Goal: Task Accomplishment & Management: Manage account settings

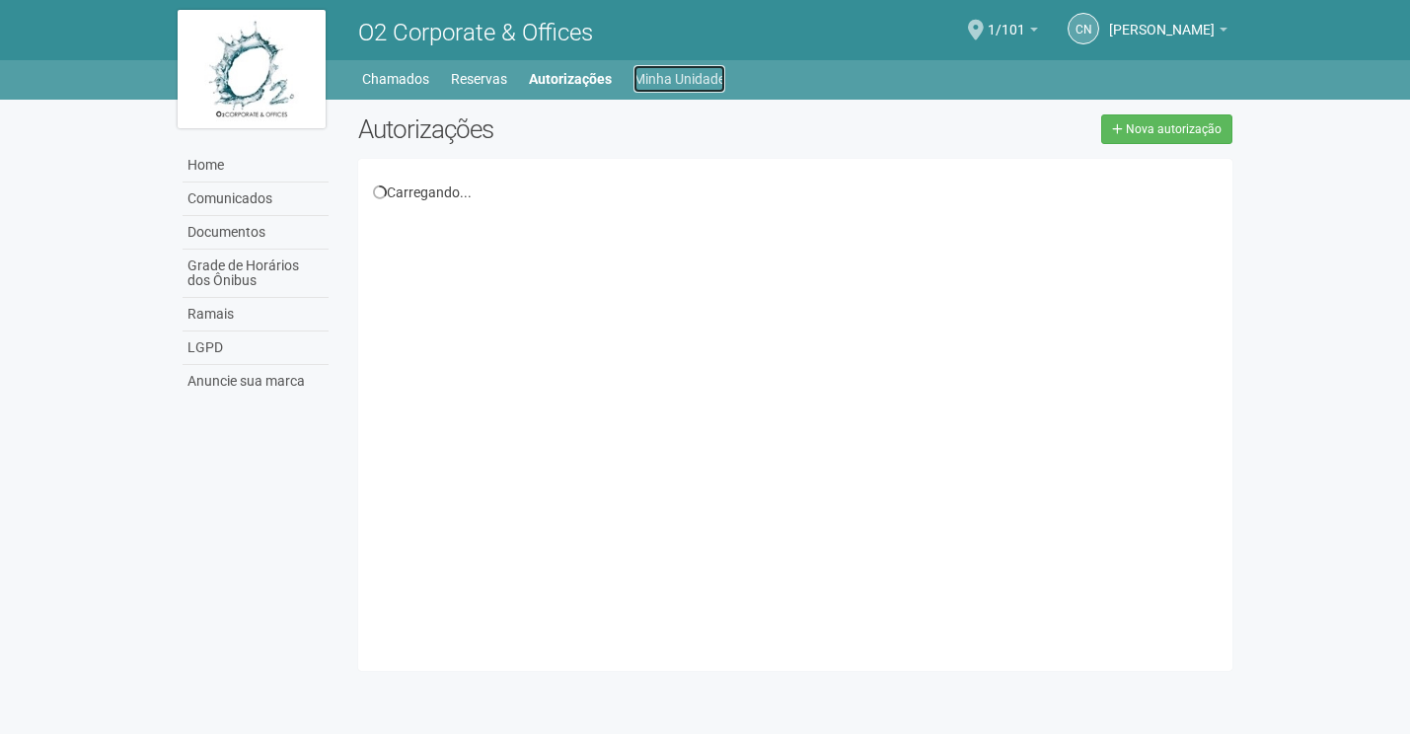
click at [666, 81] on link "Minha Unidade" at bounding box center [679, 79] width 92 height 28
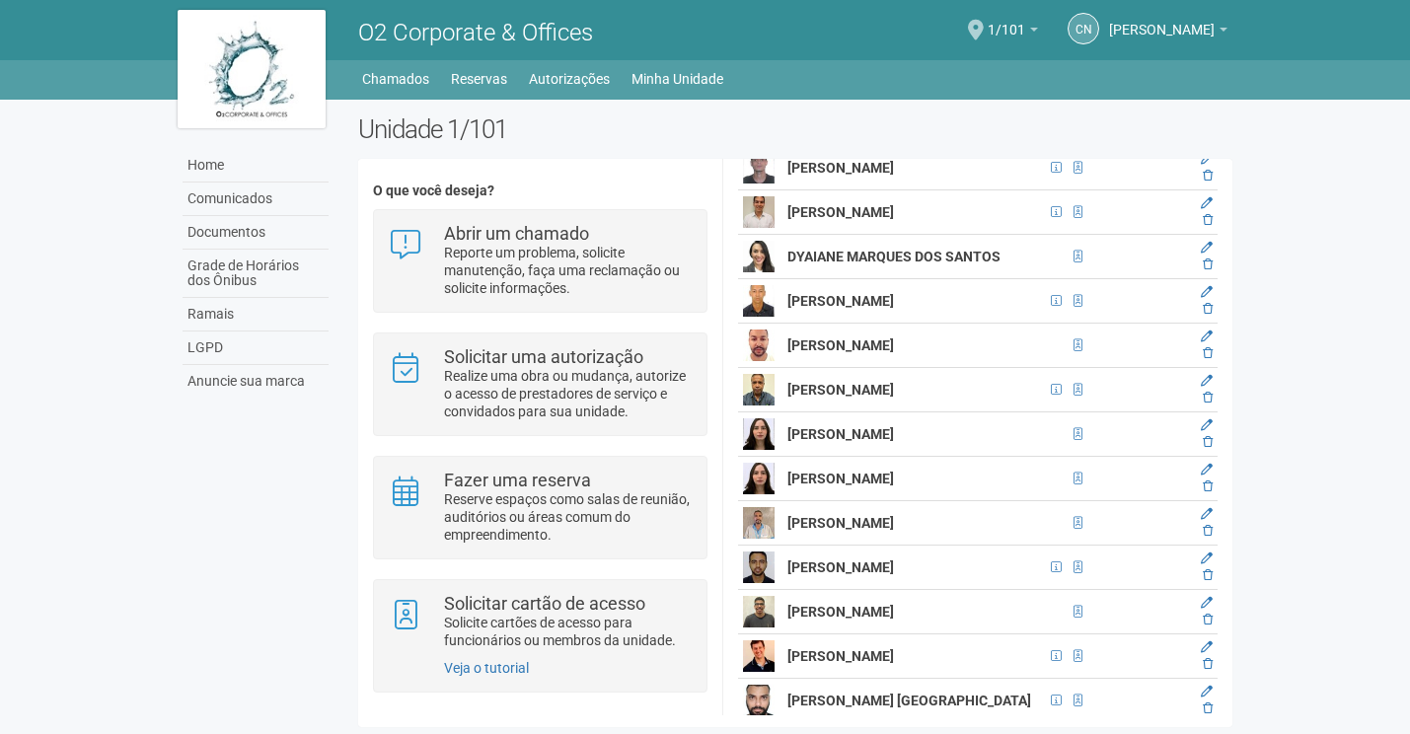
scroll to position [3650, 0]
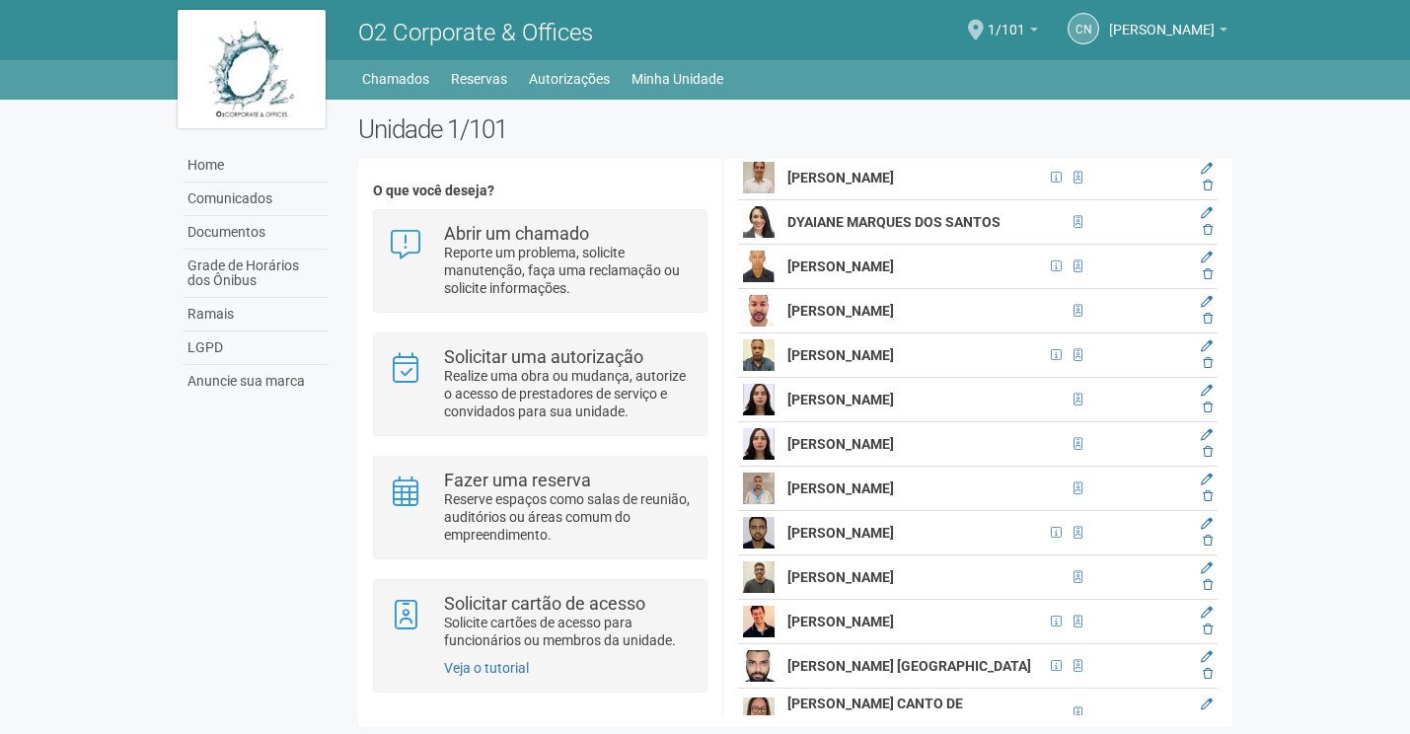
drag, startPoint x: 1009, startPoint y: 515, endPoint x: 787, endPoint y: 522, distance: 222.0
click at [787, 496] on strong "[PERSON_NAME]" at bounding box center [840, 488] width 107 height 16
copy strong "[PERSON_NAME]"
click at [1206, 502] on icon at bounding box center [1207, 496] width 10 height 12
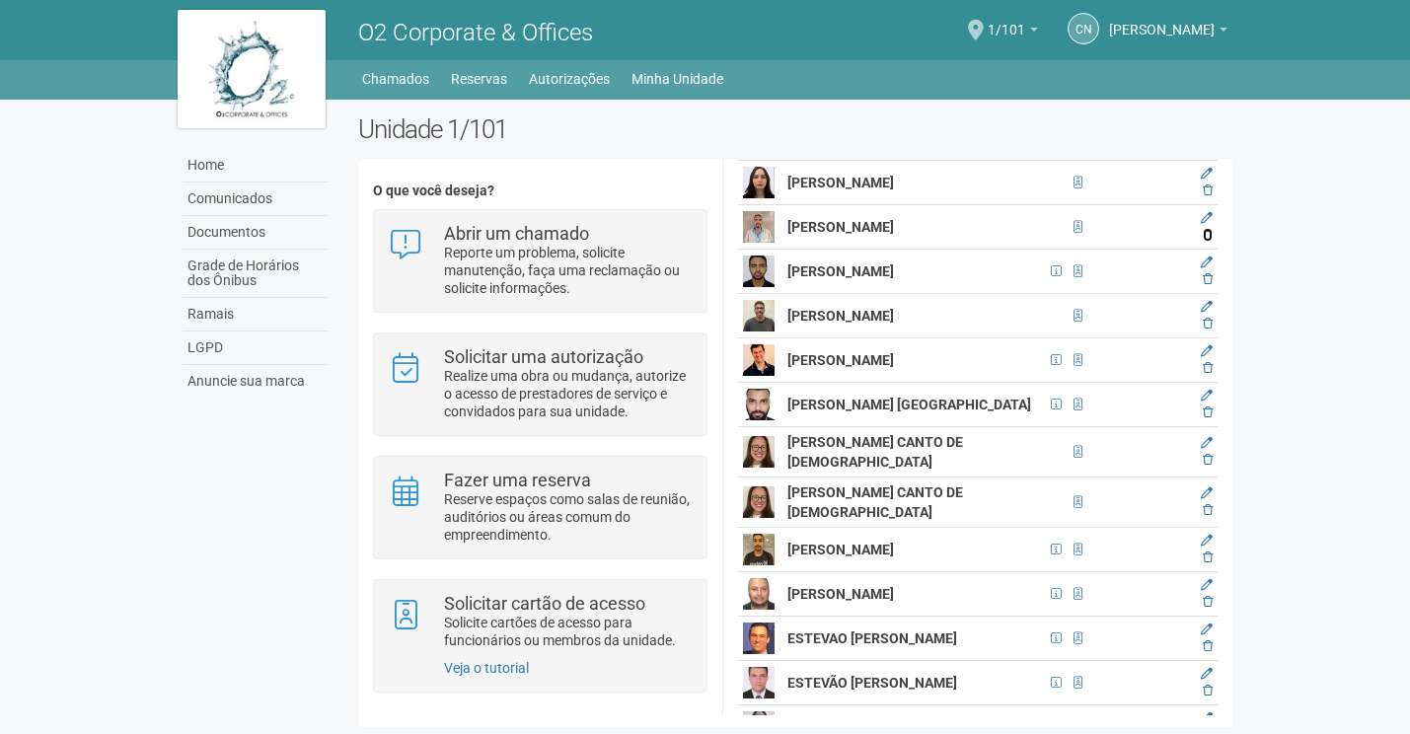
scroll to position [3945, 0]
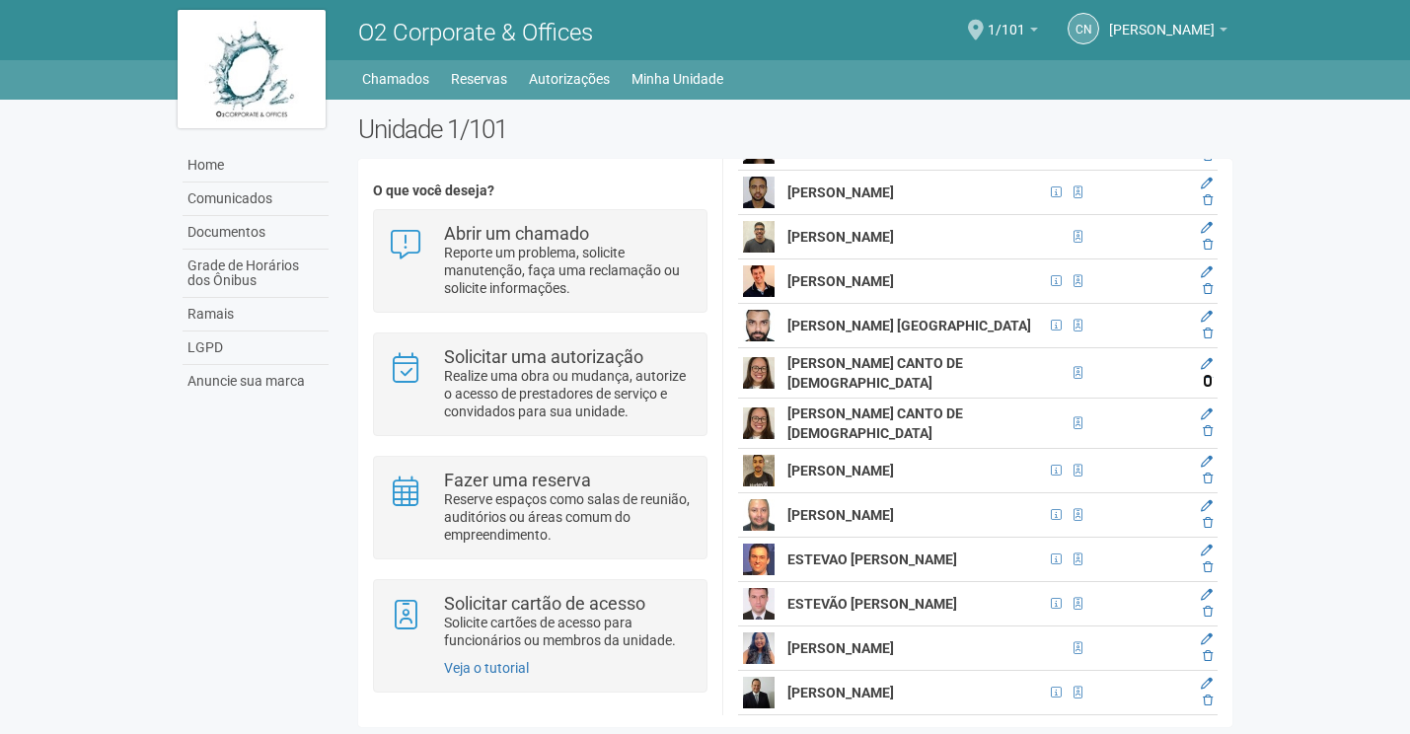
click at [1207, 387] on icon at bounding box center [1207, 381] width 10 height 12
click at [1204, 437] on icon at bounding box center [1207, 431] width 10 height 12
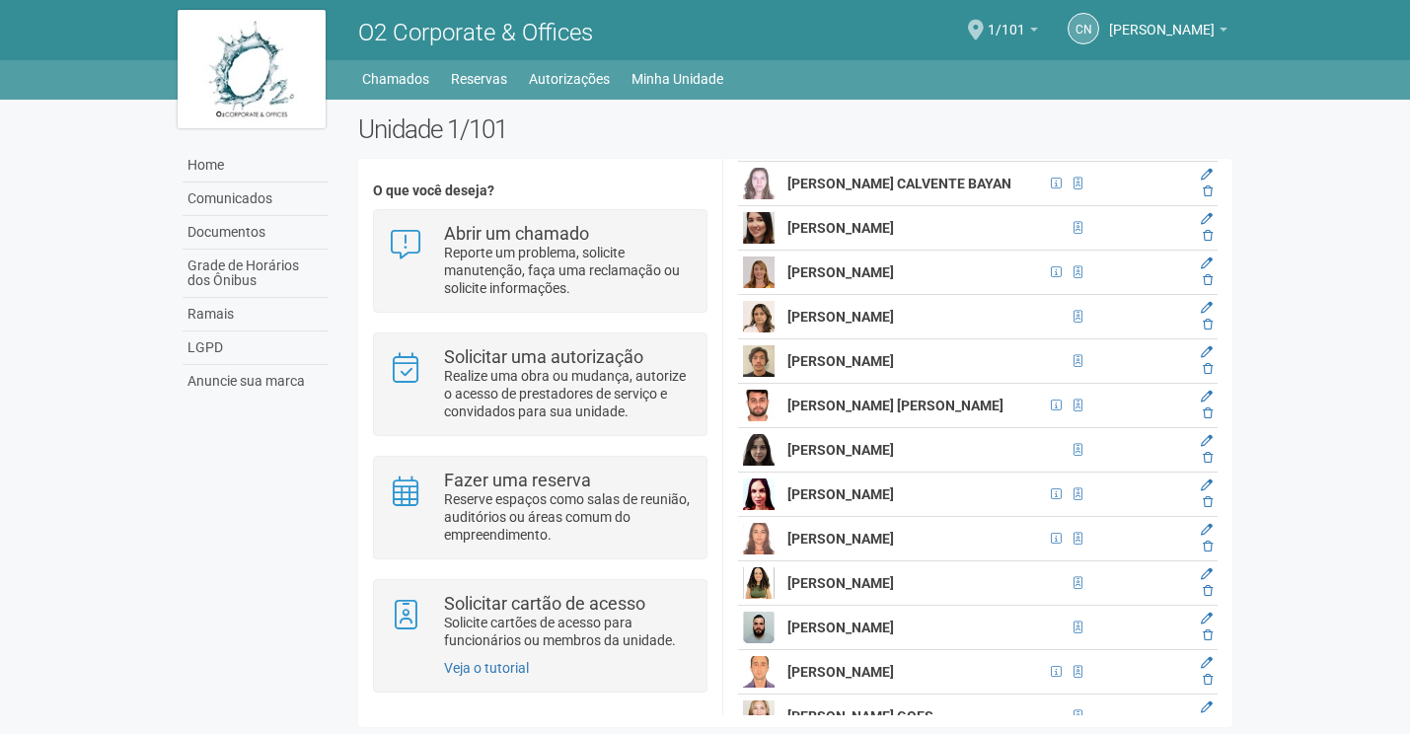
scroll to position [4537, 0]
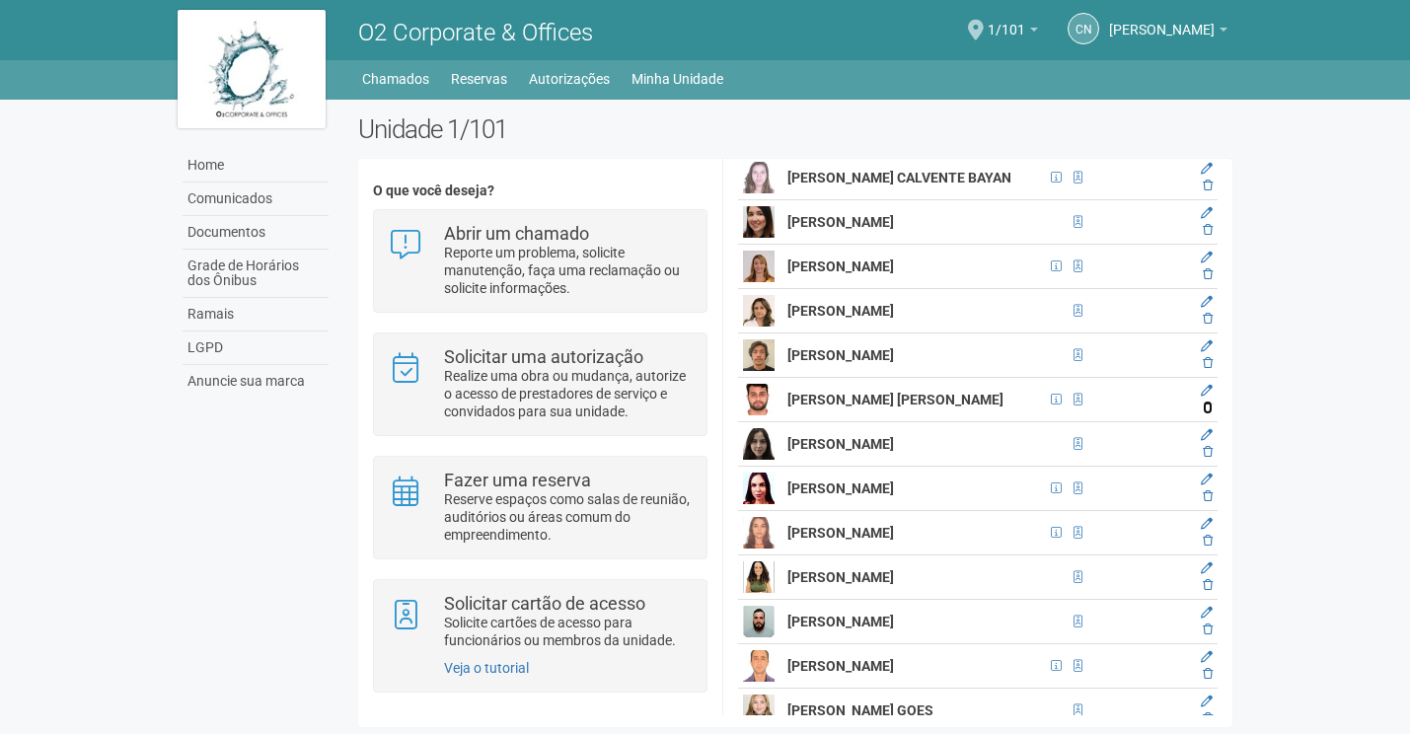
drag, startPoint x: 1208, startPoint y: 447, endPoint x: 768, endPoint y: 61, distance: 585.0
click at [1208, 413] on icon at bounding box center [1207, 407] width 10 height 12
drag, startPoint x: 788, startPoint y: 440, endPoint x: 1014, endPoint y: 434, distance: 226.0
click at [1014, 422] on td "[PERSON_NAME] [PERSON_NAME]" at bounding box center [913, 400] width 262 height 44
copy strong "[PERSON_NAME] [PERSON_NAME]"
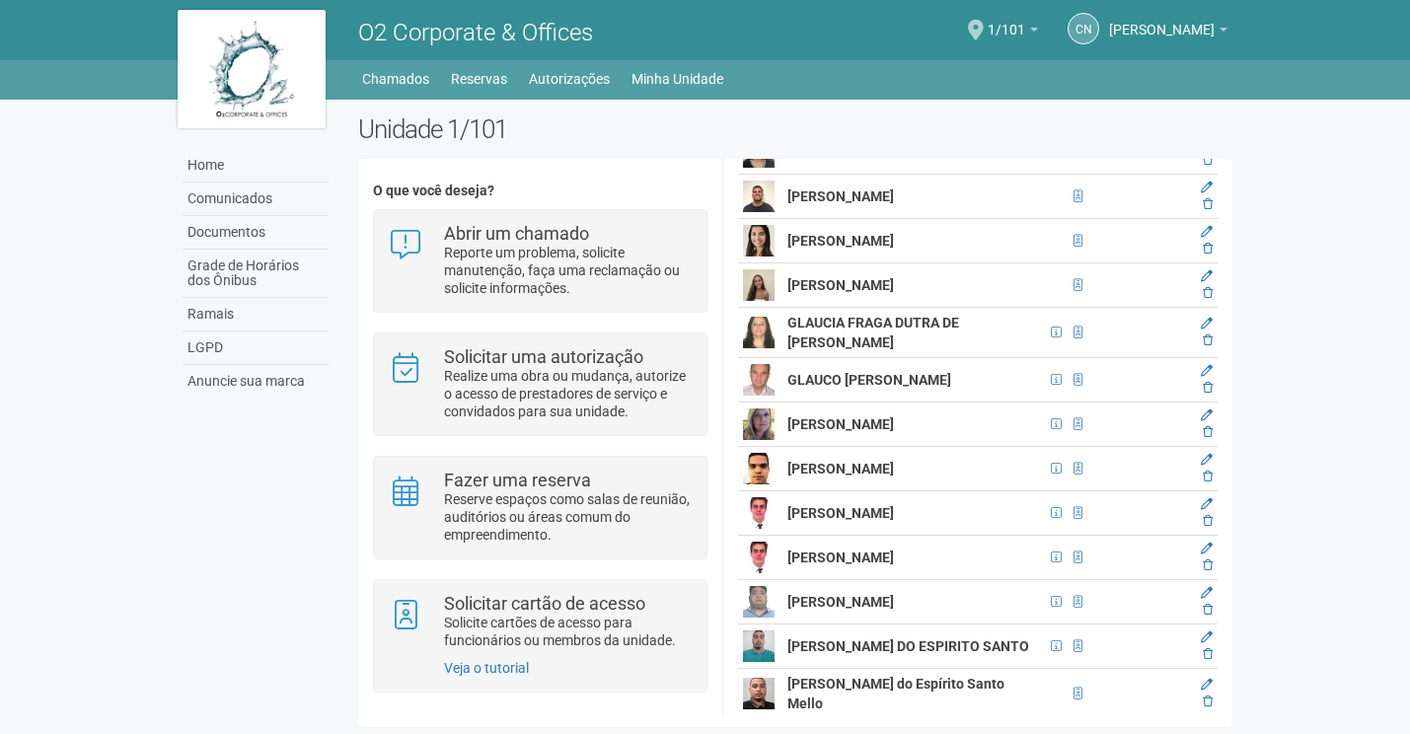
scroll to position [5129, 0]
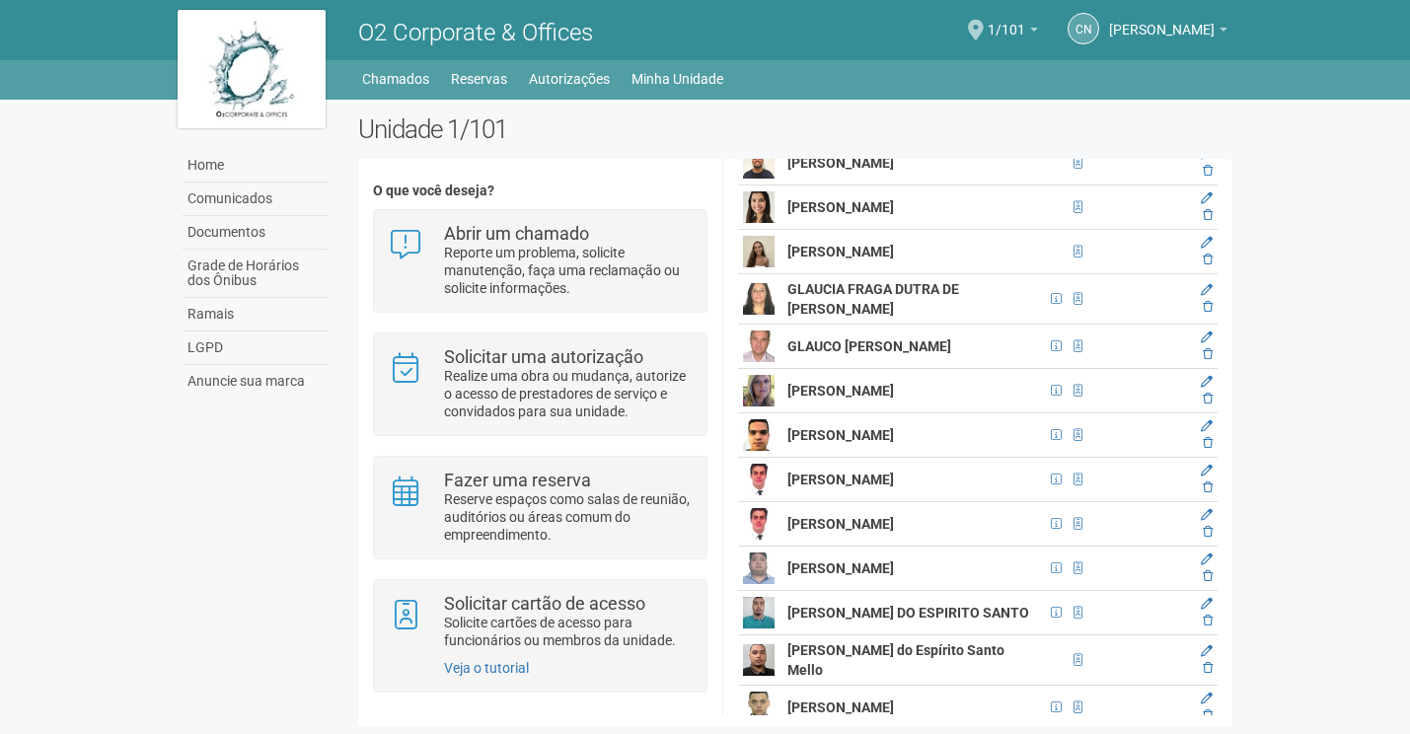
drag, startPoint x: 969, startPoint y: 478, endPoint x: 787, endPoint y: 495, distance: 182.3
click at [787, 458] on td "[PERSON_NAME]" at bounding box center [913, 435] width 262 height 44
copy strong "[PERSON_NAME]"
click at [1203, 449] on icon at bounding box center [1207, 443] width 10 height 12
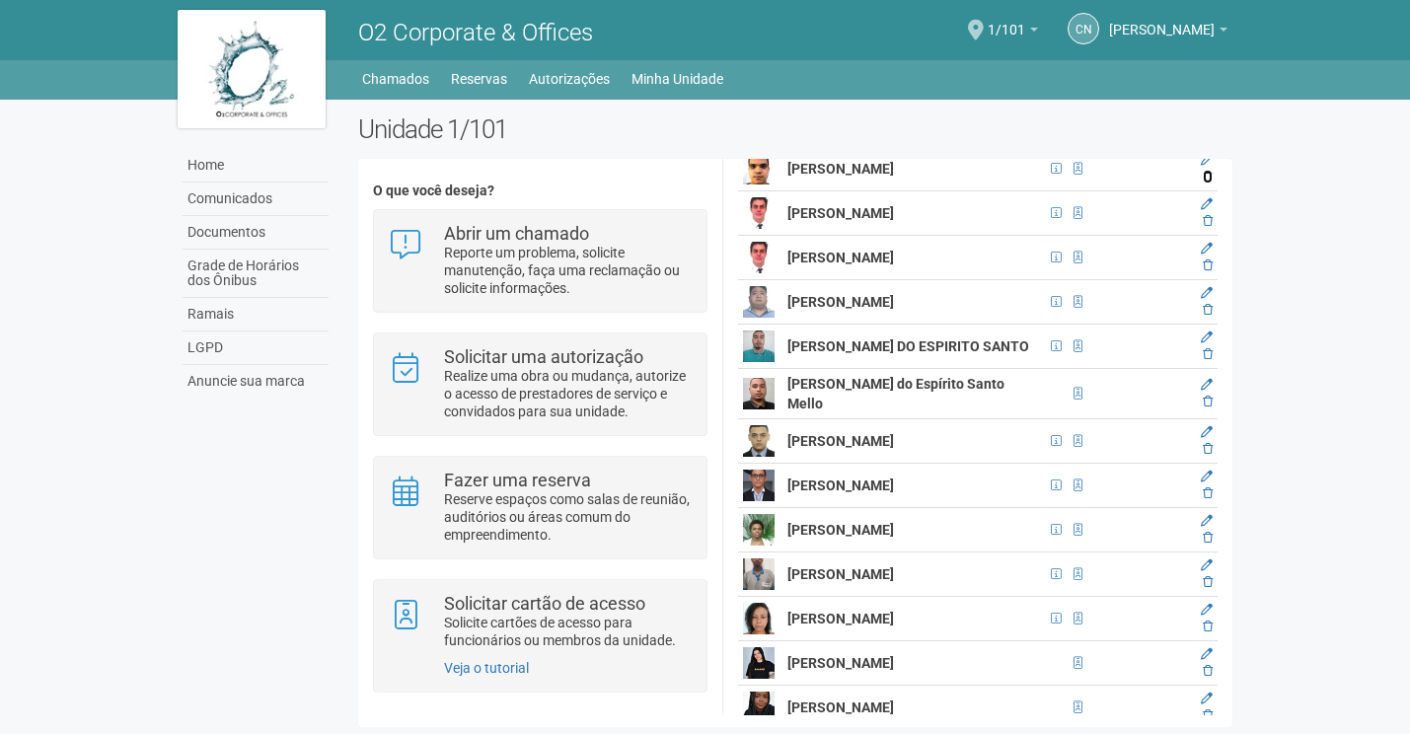
scroll to position [5425, 0]
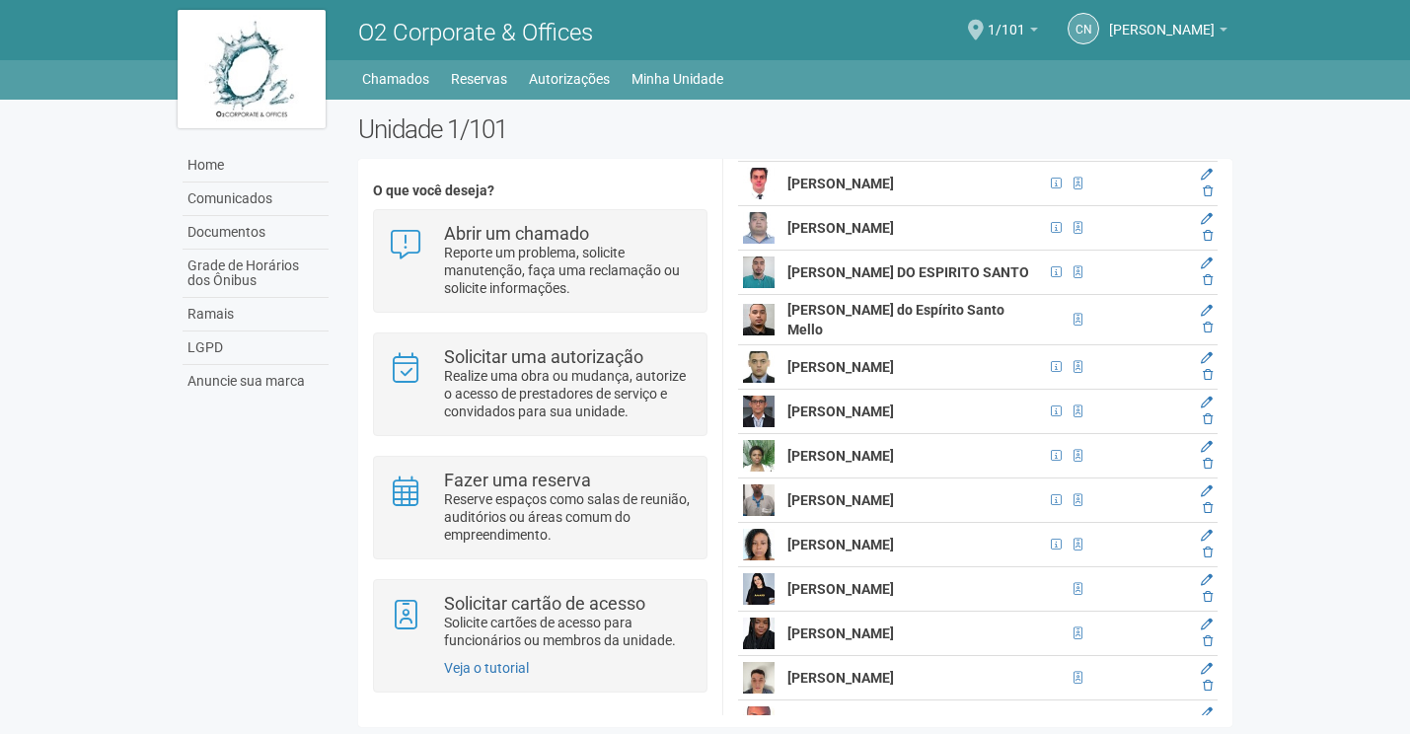
drag, startPoint x: 848, startPoint y: 555, endPoint x: 785, endPoint y: 536, distance: 66.1
click at [785, 523] on td "[PERSON_NAME]" at bounding box center [913, 500] width 262 height 44
copy strong "[PERSON_NAME]"
drag, startPoint x: 1207, startPoint y: 553, endPoint x: 769, endPoint y: 56, distance: 662.5
click at [1207, 514] on icon at bounding box center [1207, 508] width 10 height 12
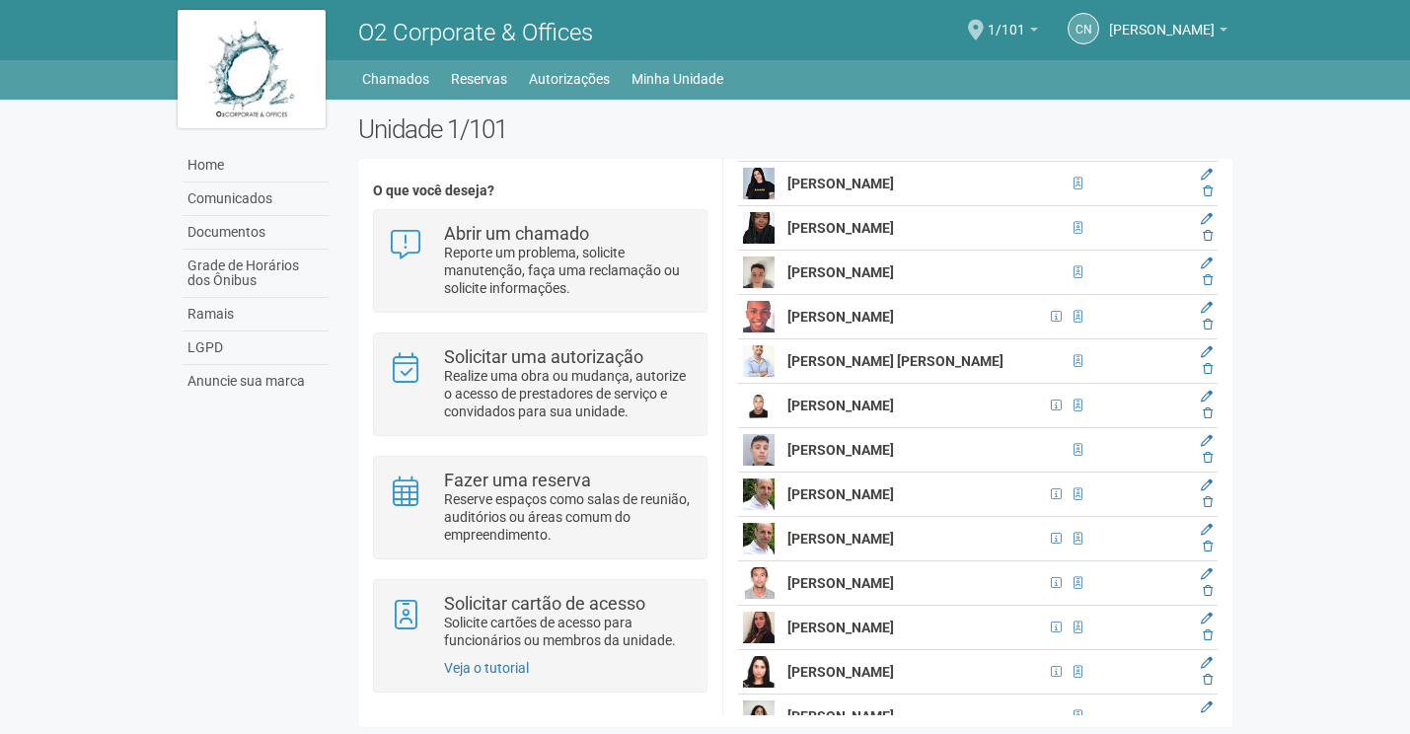
scroll to position [5820, 0]
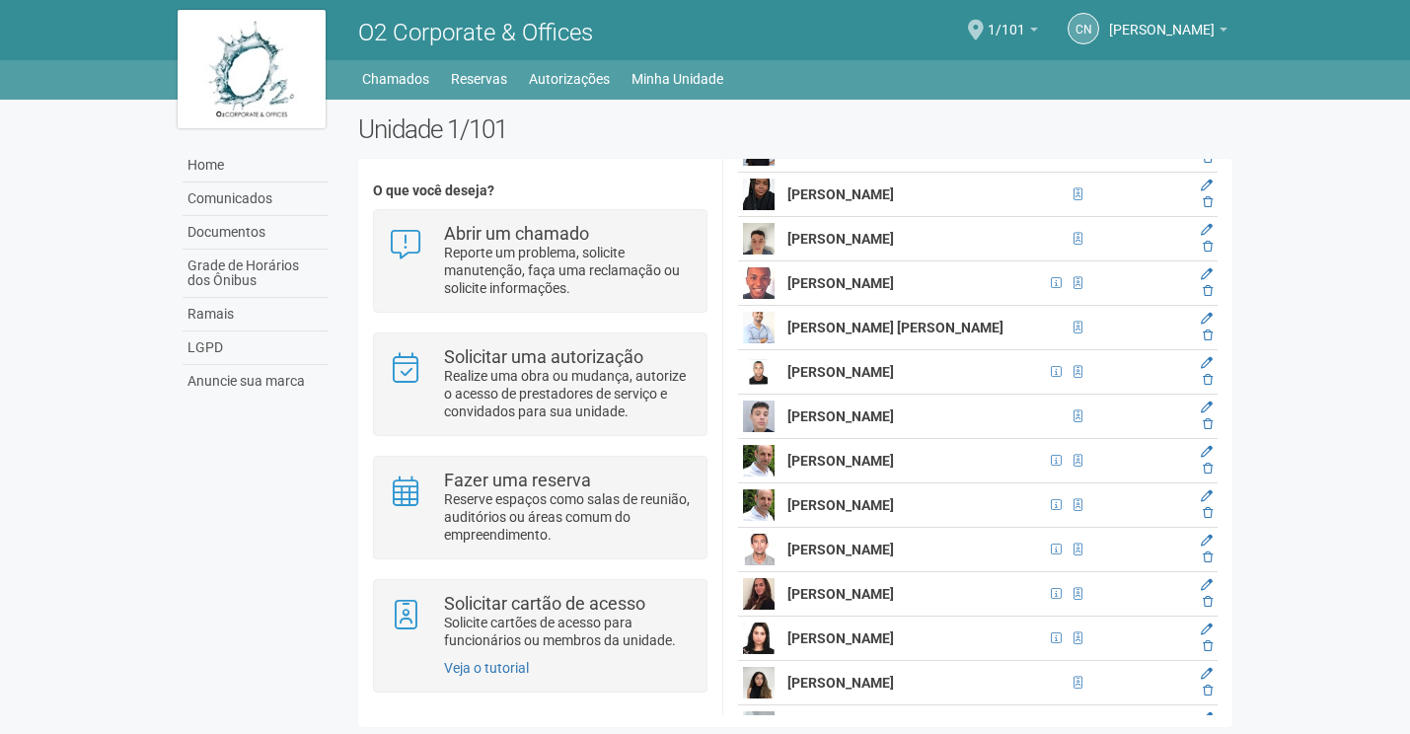
drag, startPoint x: 1026, startPoint y: 280, endPoint x: 791, endPoint y: 289, distance: 234.9
click at [791, 261] on td "[PERSON_NAME]" at bounding box center [913, 239] width 262 height 44
copy strong "[PERSON_NAME]"
click at [1208, 253] on icon at bounding box center [1207, 247] width 10 height 12
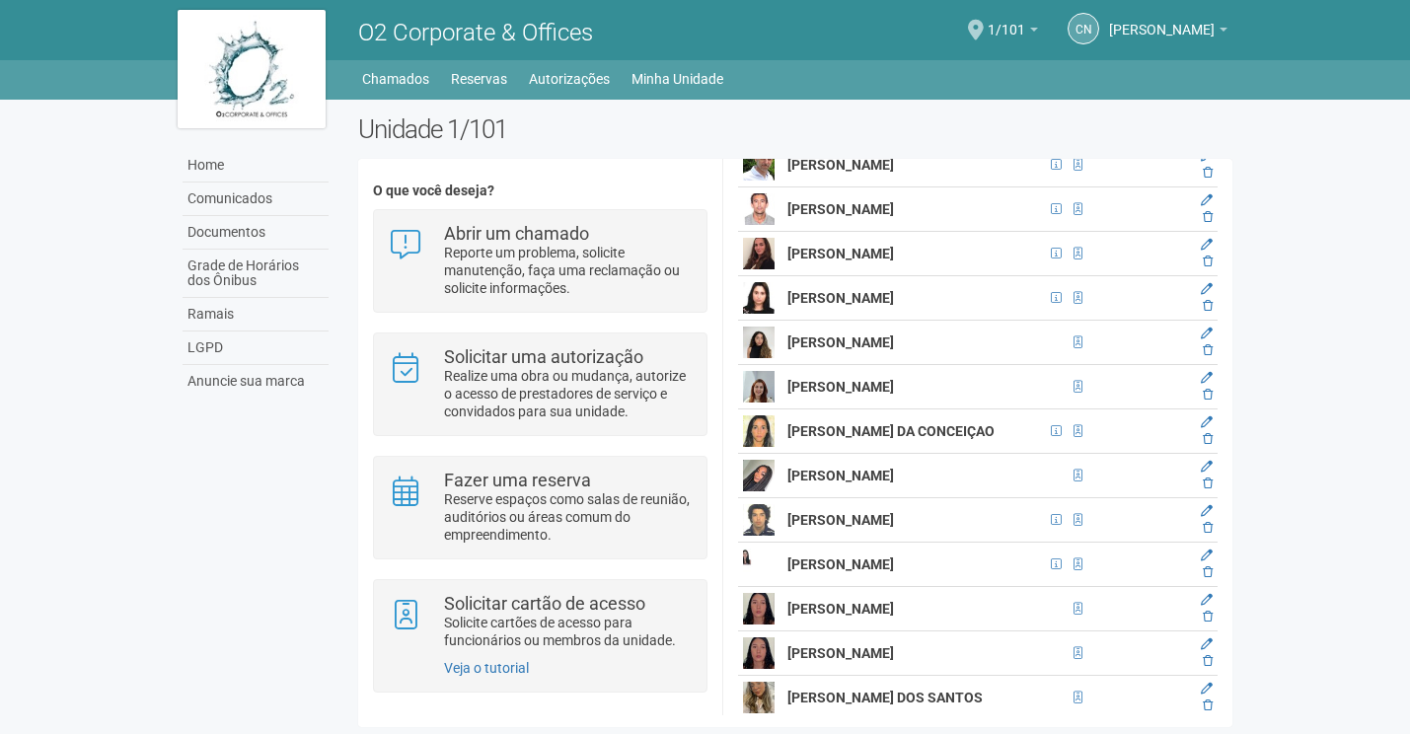
scroll to position [6071, 0]
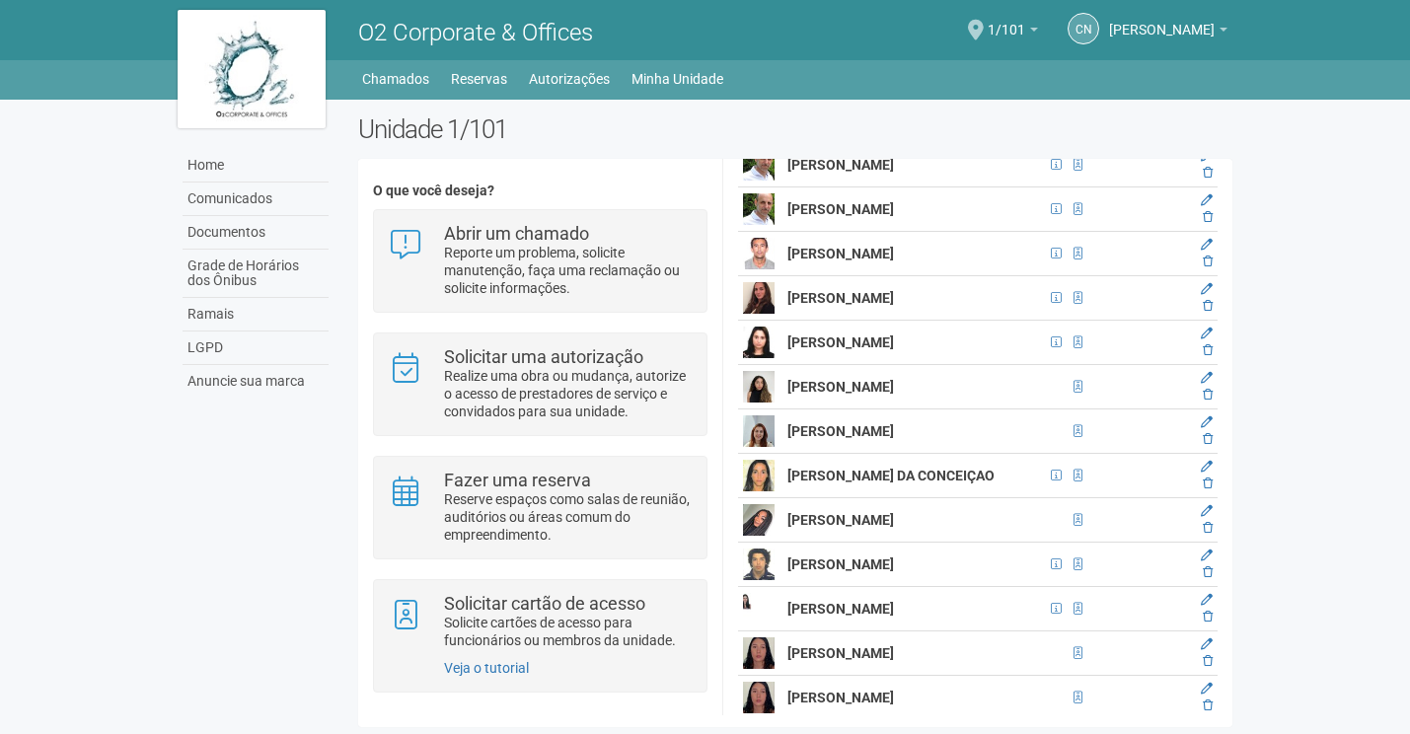
drag, startPoint x: 1012, startPoint y: 299, endPoint x: 785, endPoint y: 299, distance: 226.9
click at [785, 276] on td "[PERSON_NAME]" at bounding box center [913, 254] width 262 height 44
copy strong "[PERSON_NAME]"
click at [1205, 267] on icon at bounding box center [1207, 261] width 10 height 12
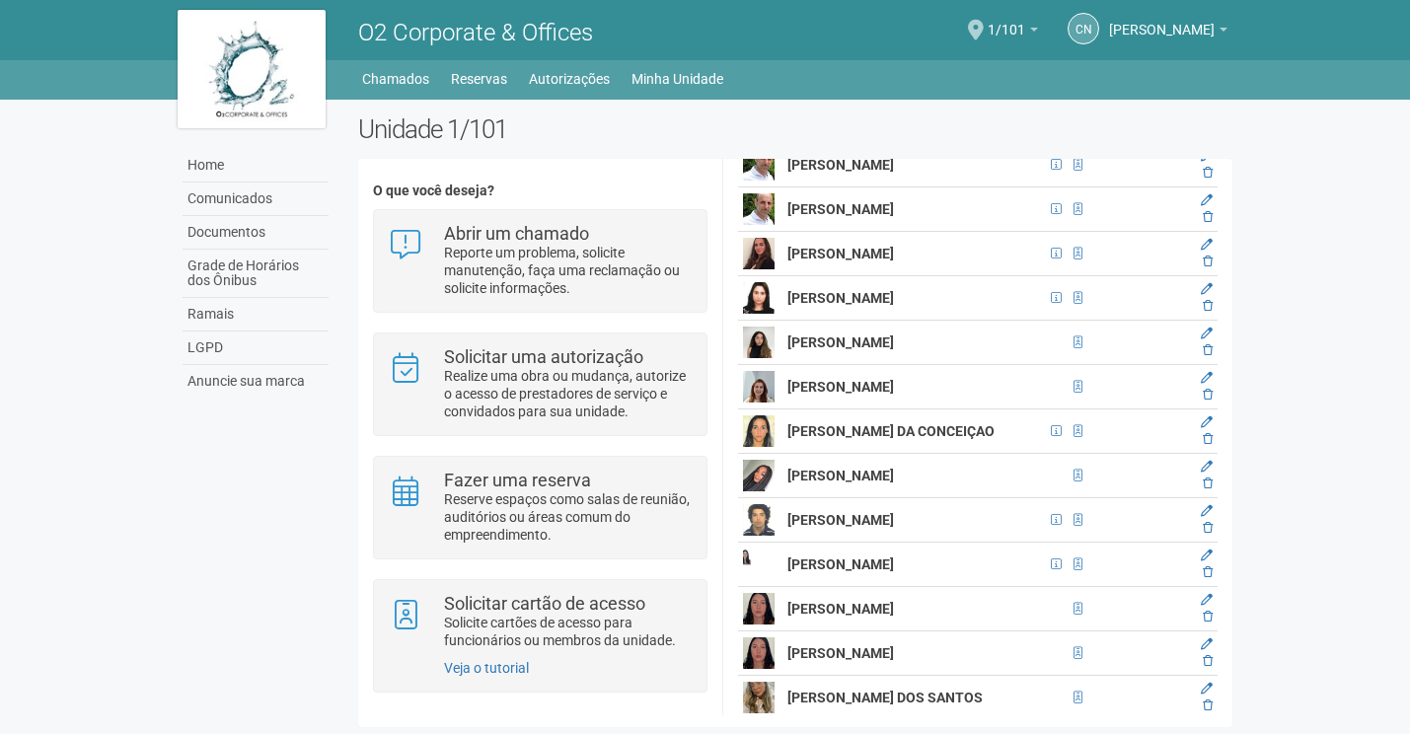
drag, startPoint x: 1027, startPoint y: 340, endPoint x: 777, endPoint y: 353, distance: 249.9
click at [777, 321] on tr "[PERSON_NAME]" at bounding box center [977, 298] width 479 height 44
copy tr "[PERSON_NAME]"
click at [1206, 312] on icon at bounding box center [1207, 306] width 10 height 12
drag, startPoint x: 959, startPoint y: 388, endPoint x: 783, endPoint y: 377, distance: 175.9
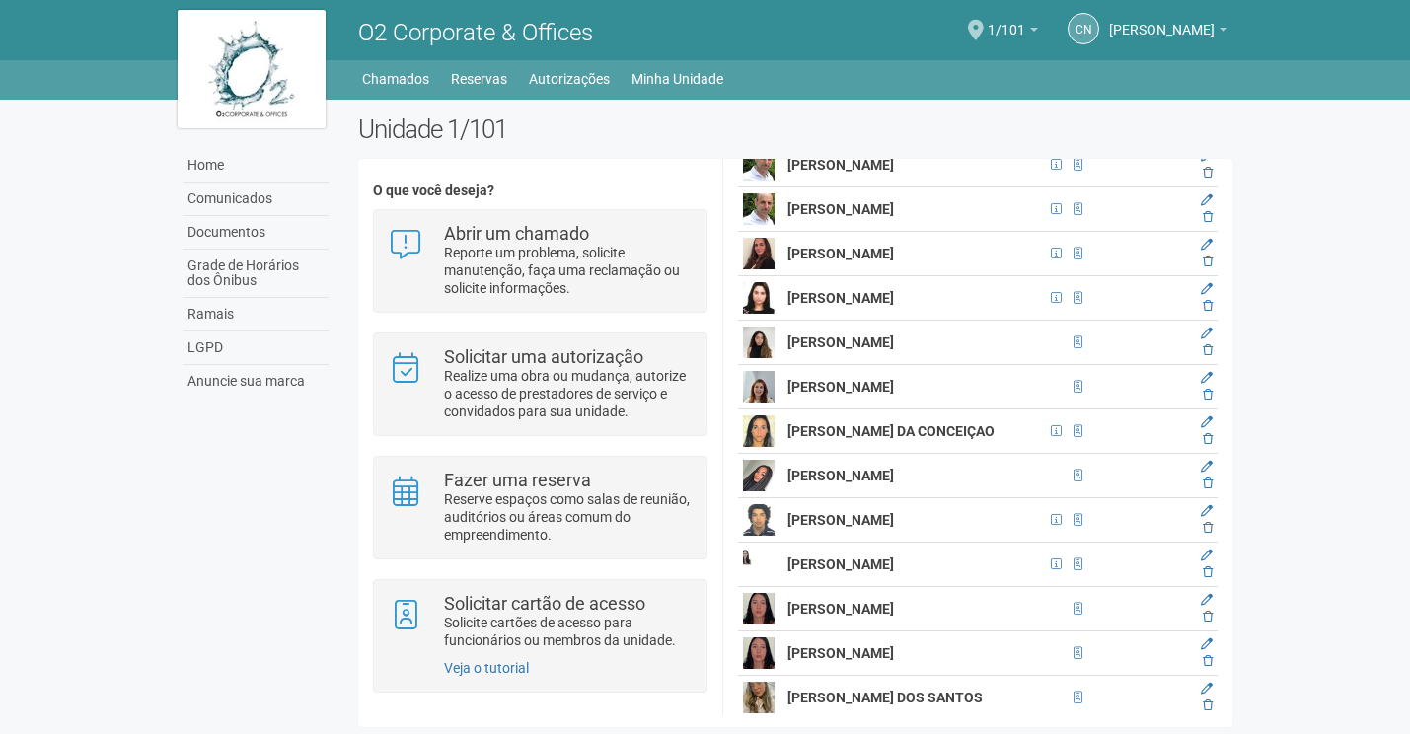
click at [783, 365] on td "[PERSON_NAME]" at bounding box center [913, 343] width 262 height 44
copy strong "[PERSON_NAME]"
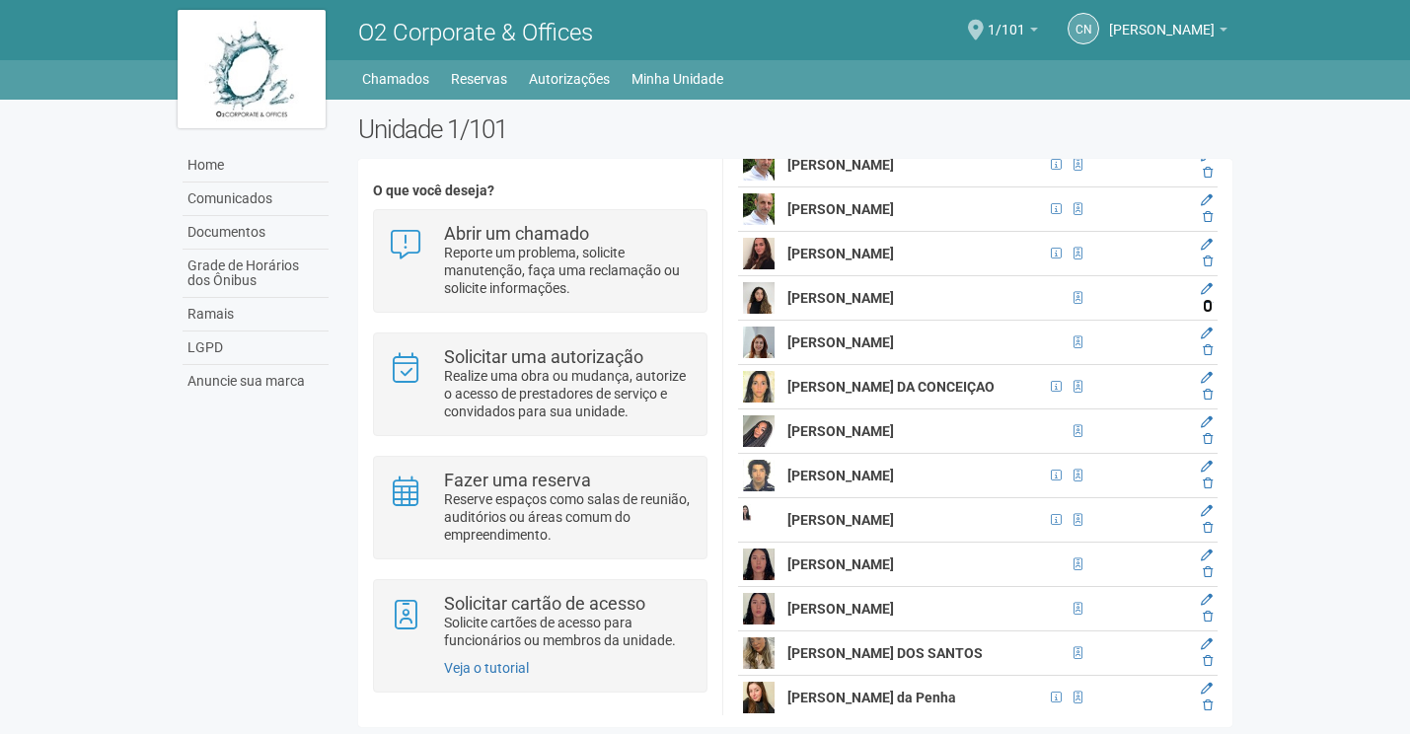
click at [1204, 312] on icon at bounding box center [1207, 306] width 10 height 12
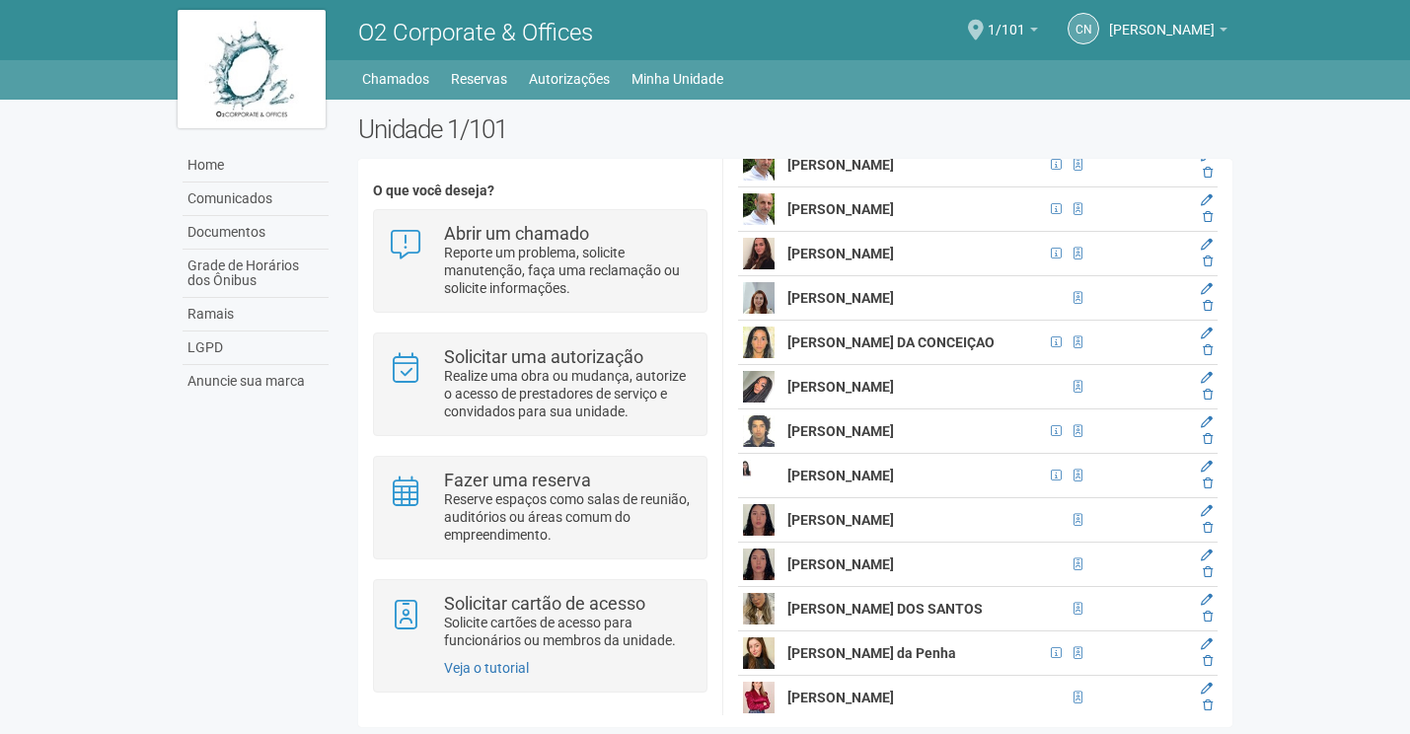
drag, startPoint x: 1030, startPoint y: 390, endPoint x: 786, endPoint y: 395, distance: 243.7
click at [786, 365] on td "[PERSON_NAME] DA CONCEIÇAO" at bounding box center [913, 343] width 262 height 44
copy strong "[PERSON_NAME] DA CONCEIÇAO"
click at [1207, 356] on icon at bounding box center [1207, 350] width 10 height 12
drag, startPoint x: 949, startPoint y: 434, endPoint x: 786, endPoint y: 427, distance: 162.9
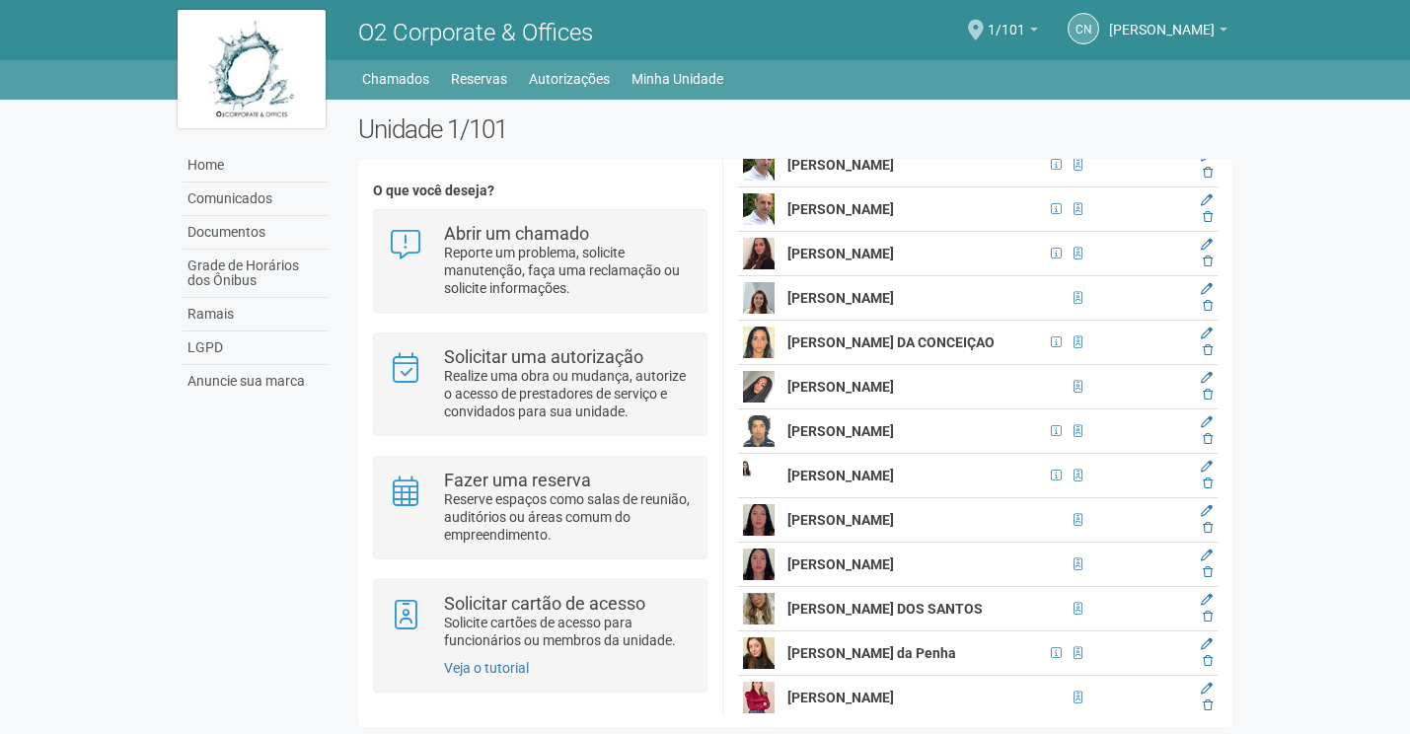
click at [786, 409] on td "[PERSON_NAME]" at bounding box center [913, 387] width 262 height 44
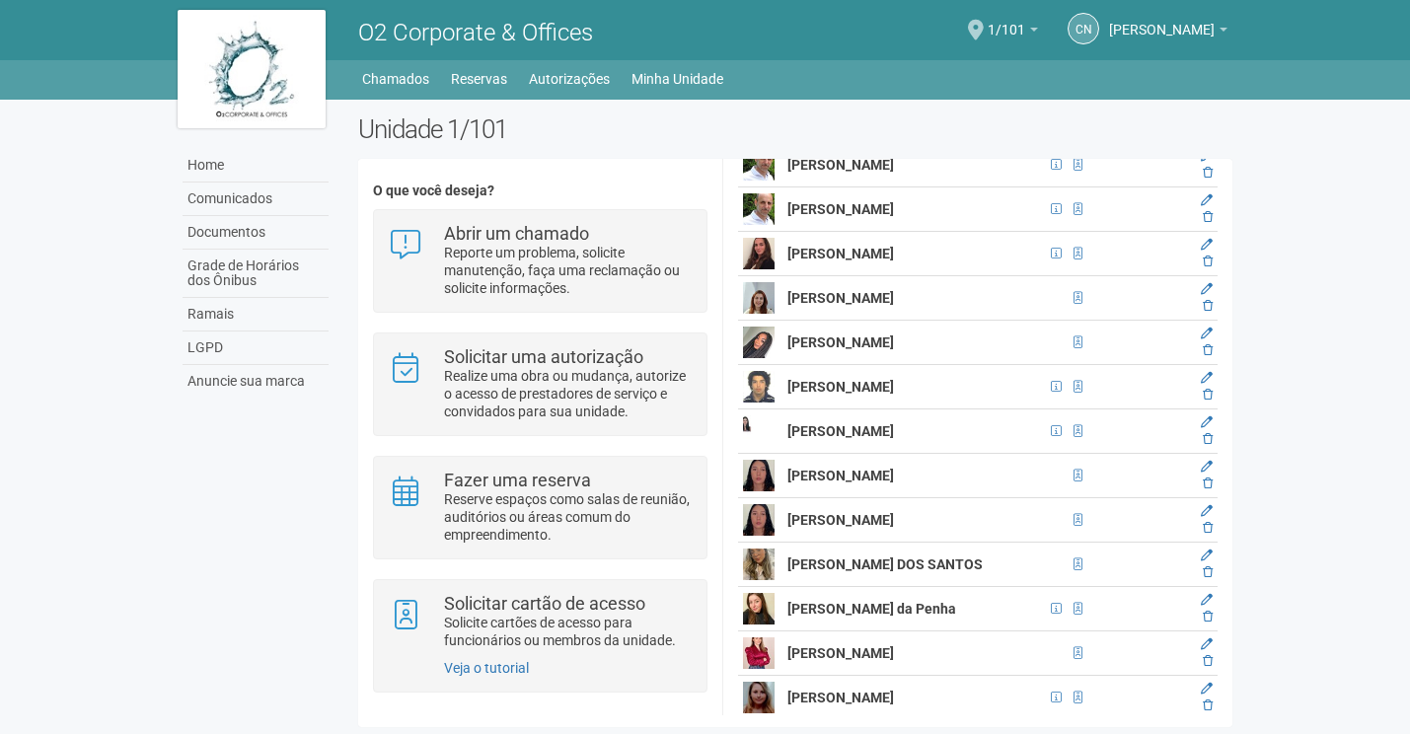
copy strong "[PERSON_NAME]"
drag, startPoint x: 1203, startPoint y: 398, endPoint x: 788, endPoint y: 52, distance: 540.7
click at [1203, 356] on icon at bounding box center [1207, 350] width 10 height 12
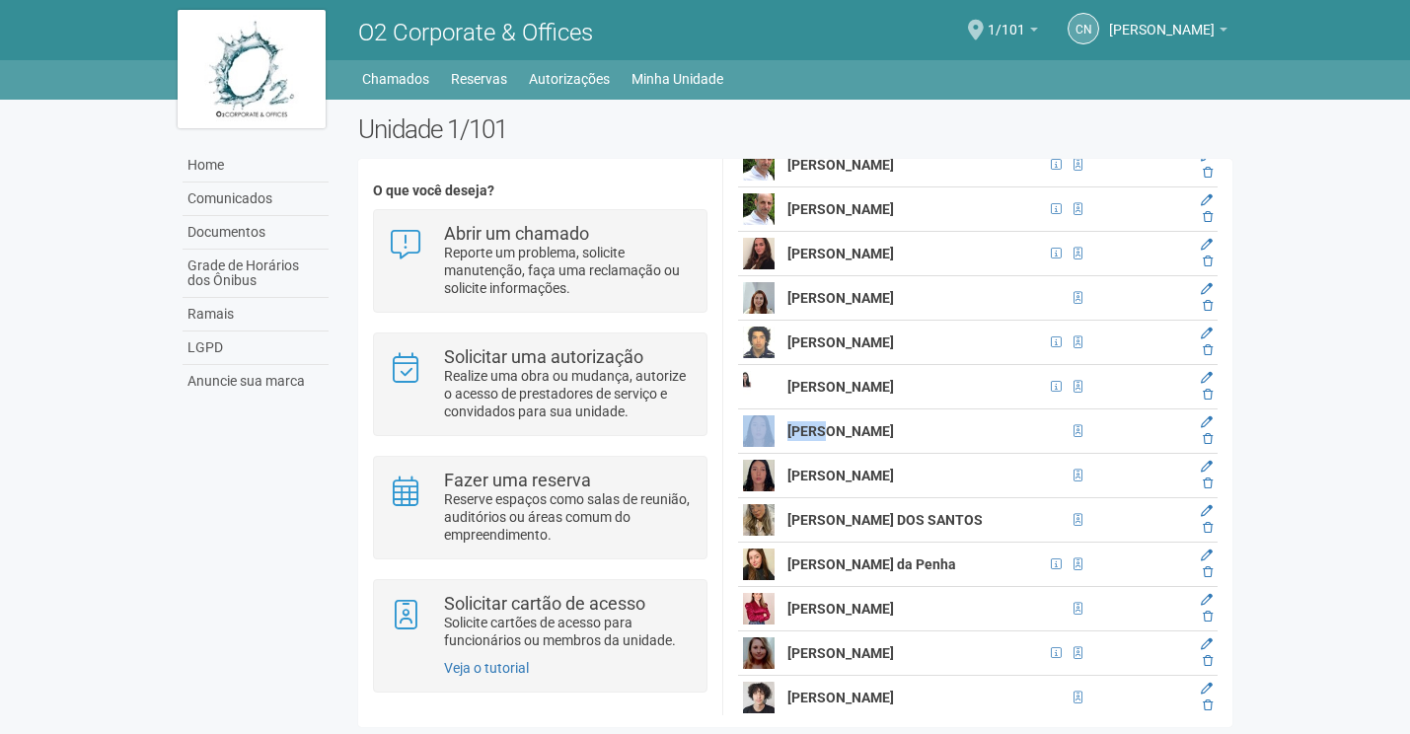
drag, startPoint x: 982, startPoint y: 476, endPoint x: 828, endPoint y: 475, distance: 154.9
click at [986, 409] on td "[PERSON_NAME]" at bounding box center [913, 387] width 262 height 44
drag, startPoint x: 987, startPoint y: 435, endPoint x: 789, endPoint y: 437, distance: 198.3
click at [789, 409] on td "[PERSON_NAME]" at bounding box center [913, 387] width 262 height 44
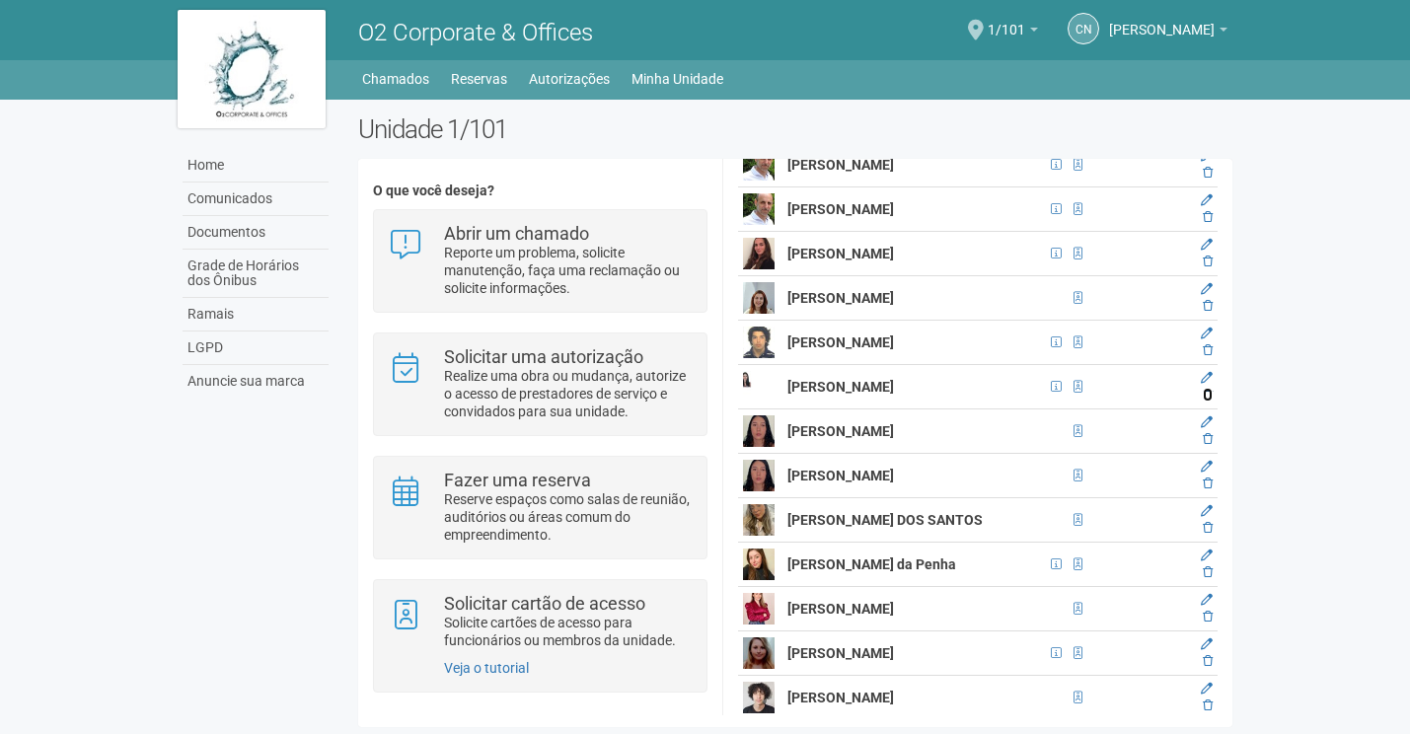
drag, startPoint x: 1205, startPoint y: 445, endPoint x: 781, endPoint y: 54, distance: 576.6
click at [1205, 400] on icon at bounding box center [1207, 395] width 10 height 12
drag, startPoint x: 974, startPoint y: 476, endPoint x: 782, endPoint y: 473, distance: 191.4
click at [782, 454] on td "[PERSON_NAME]" at bounding box center [913, 431] width 262 height 44
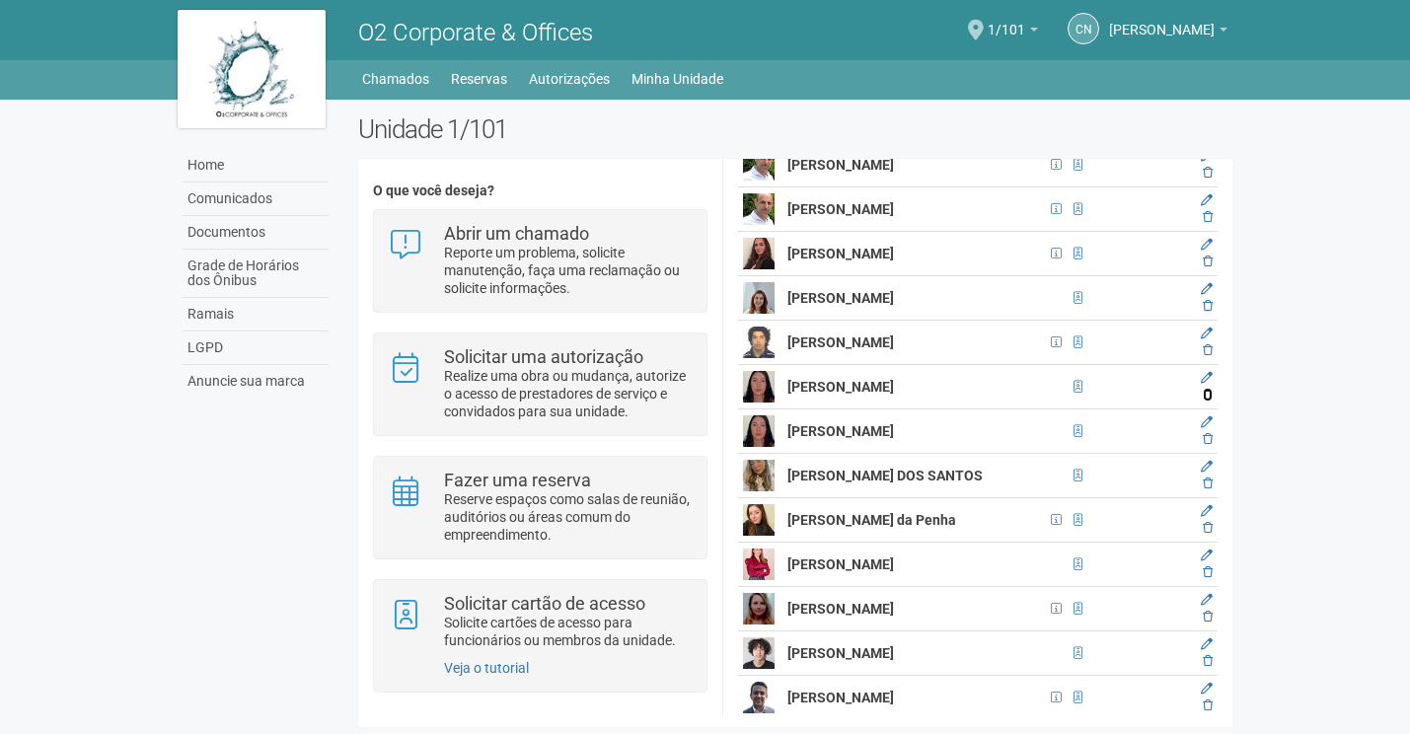
click at [1207, 400] on icon at bounding box center [1207, 395] width 10 height 12
click at [1204, 445] on icon at bounding box center [1207, 439] width 10 height 12
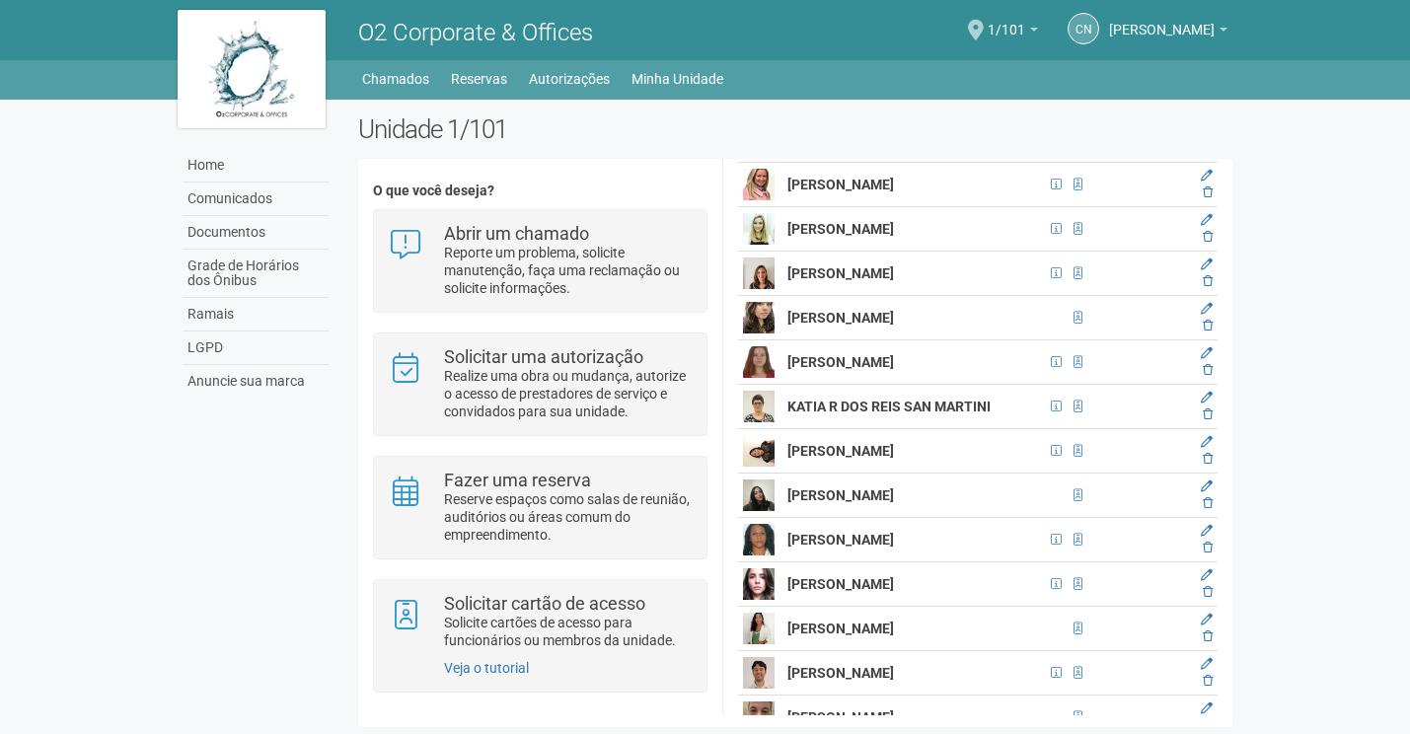
scroll to position [6619, 0]
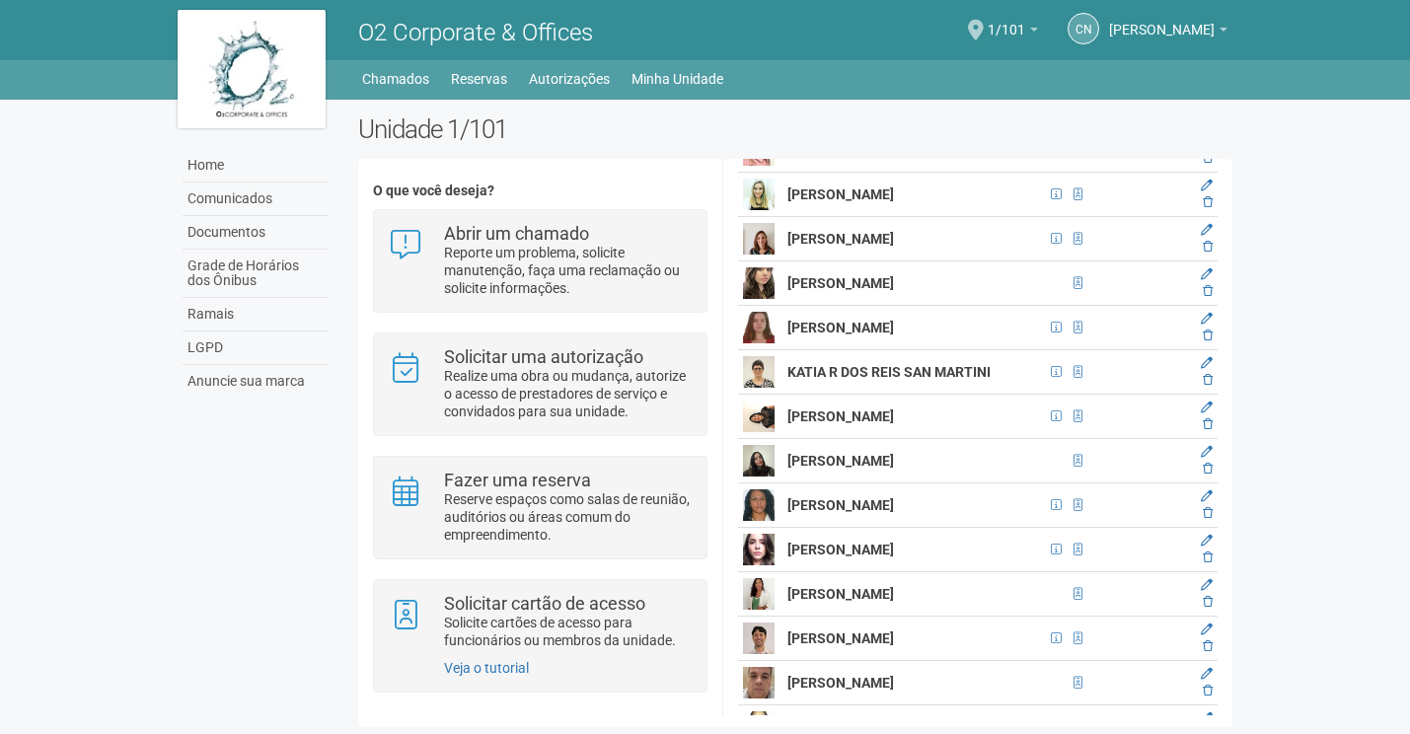
drag, startPoint x: 905, startPoint y: 553, endPoint x: 789, endPoint y: 563, distance: 115.8
click at [789, 528] on td "[PERSON_NAME]" at bounding box center [913, 505] width 262 height 44
click at [1204, 519] on icon at bounding box center [1207, 513] width 10 height 12
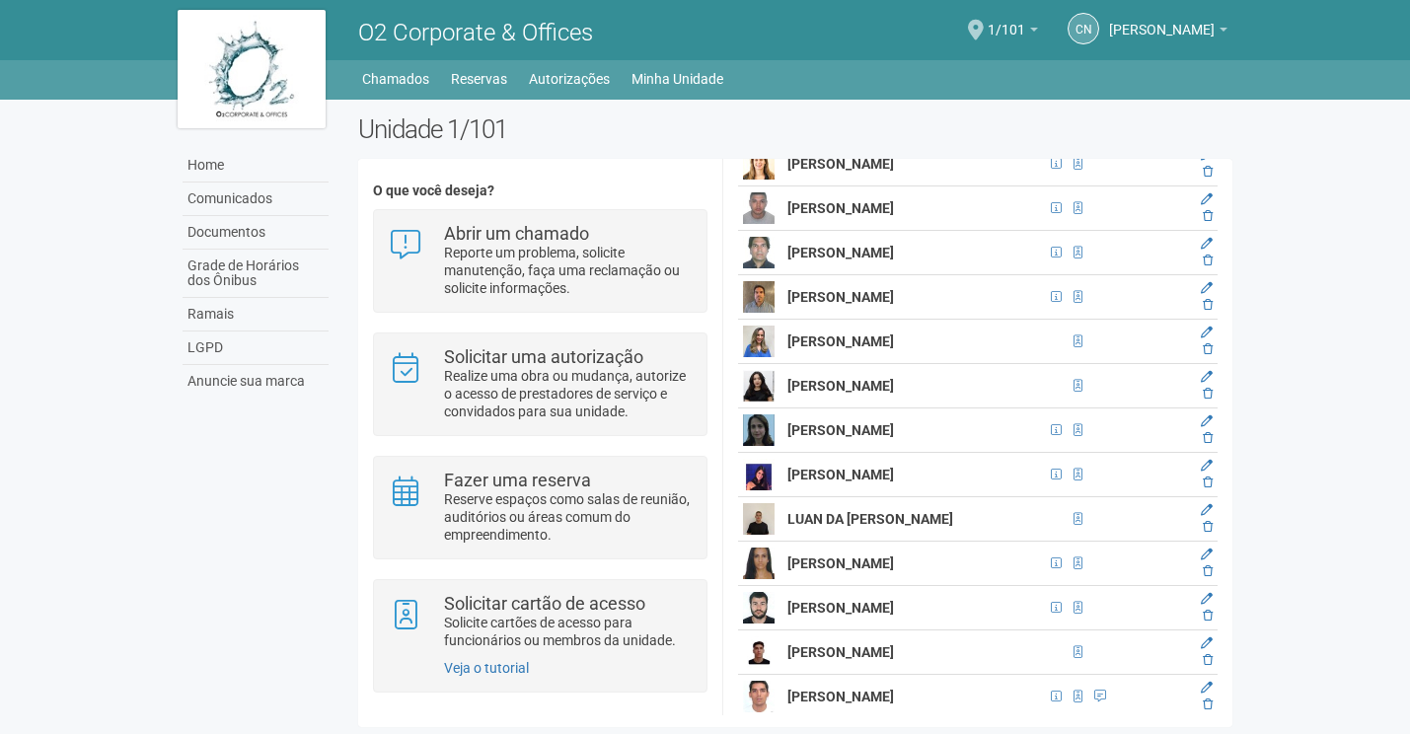
scroll to position [7265, 0]
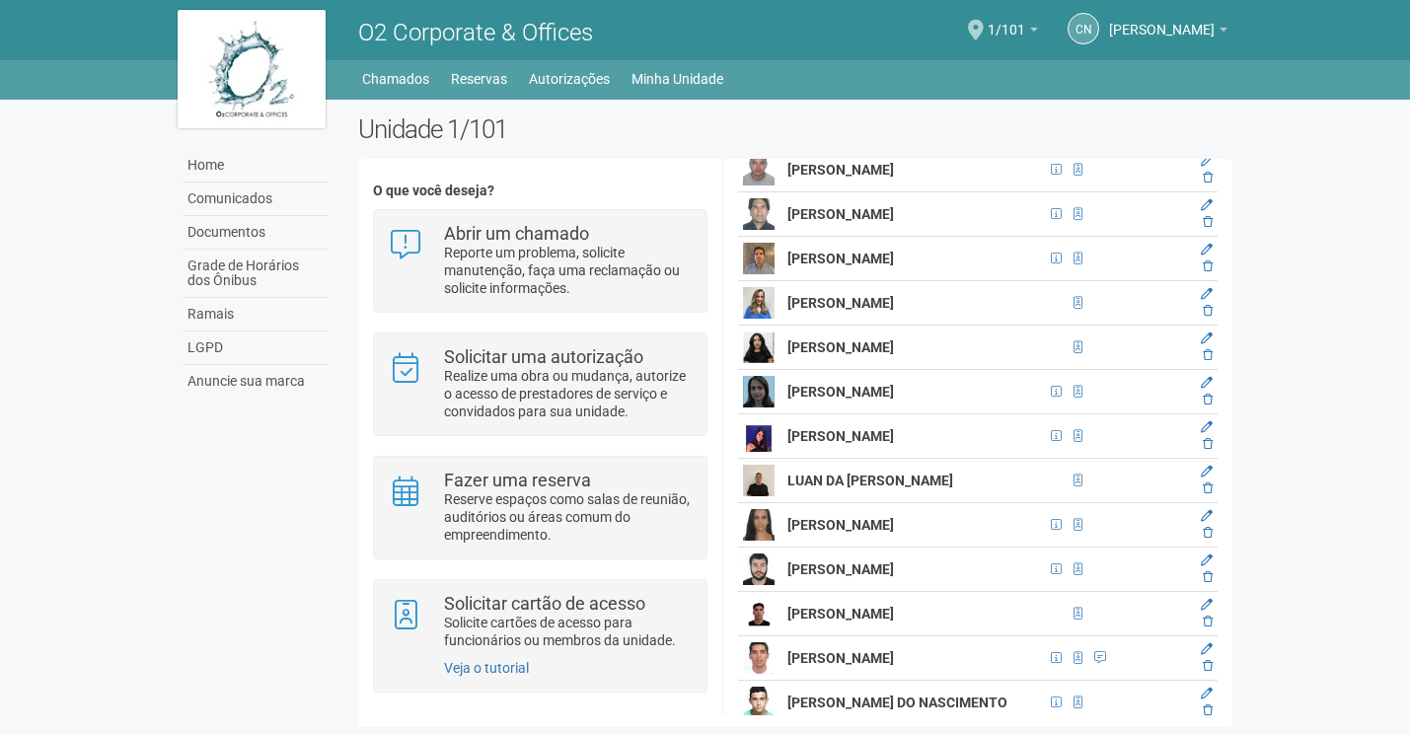
drag, startPoint x: 977, startPoint y: 394, endPoint x: 785, endPoint y: 393, distance: 192.3
click at [785, 370] on td "[PERSON_NAME]" at bounding box center [913, 348] width 262 height 44
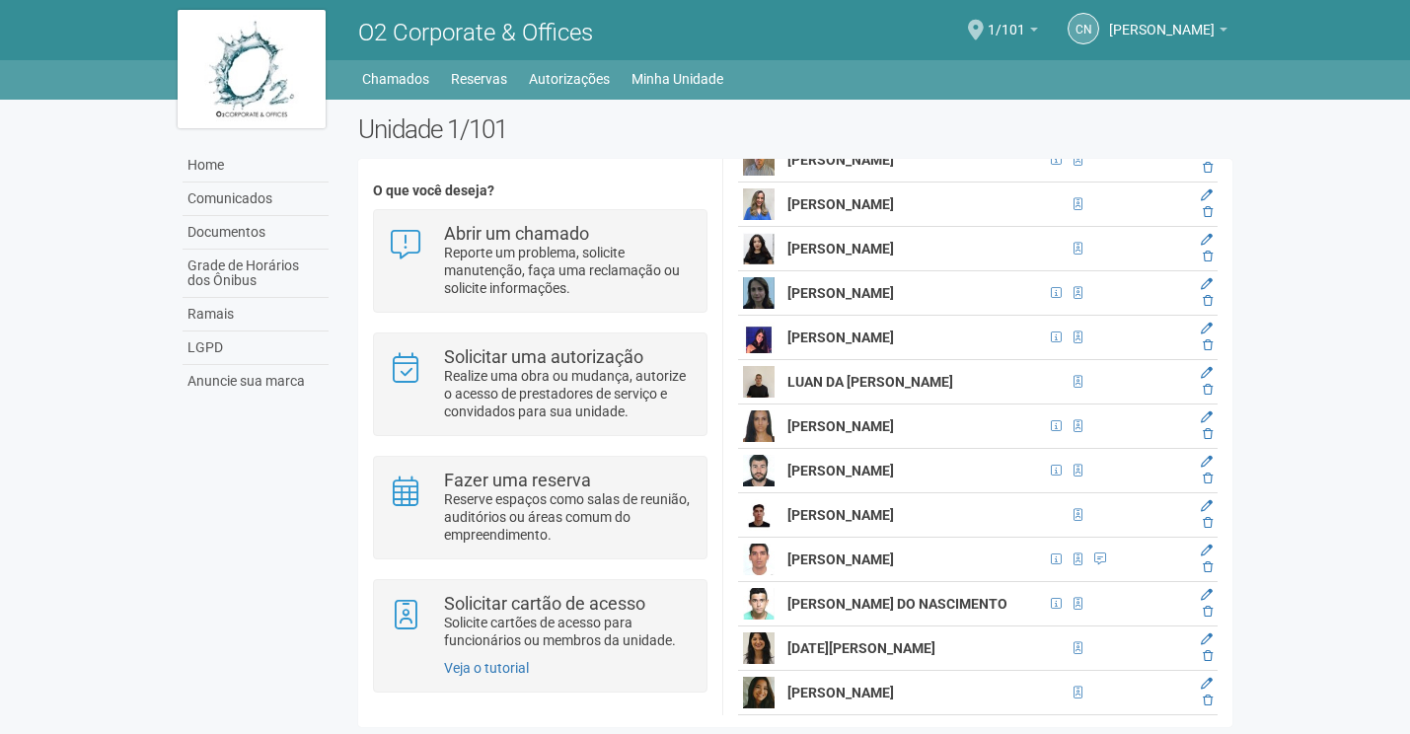
drag, startPoint x: 962, startPoint y: 515, endPoint x: 788, endPoint y: 522, distance: 173.7
click at [788, 493] on td "[PERSON_NAME]" at bounding box center [913, 471] width 262 height 44
drag, startPoint x: 1208, startPoint y: 524, endPoint x: 792, endPoint y: 43, distance: 635.6
click at [1208, 484] on icon at bounding box center [1207, 478] width 10 height 12
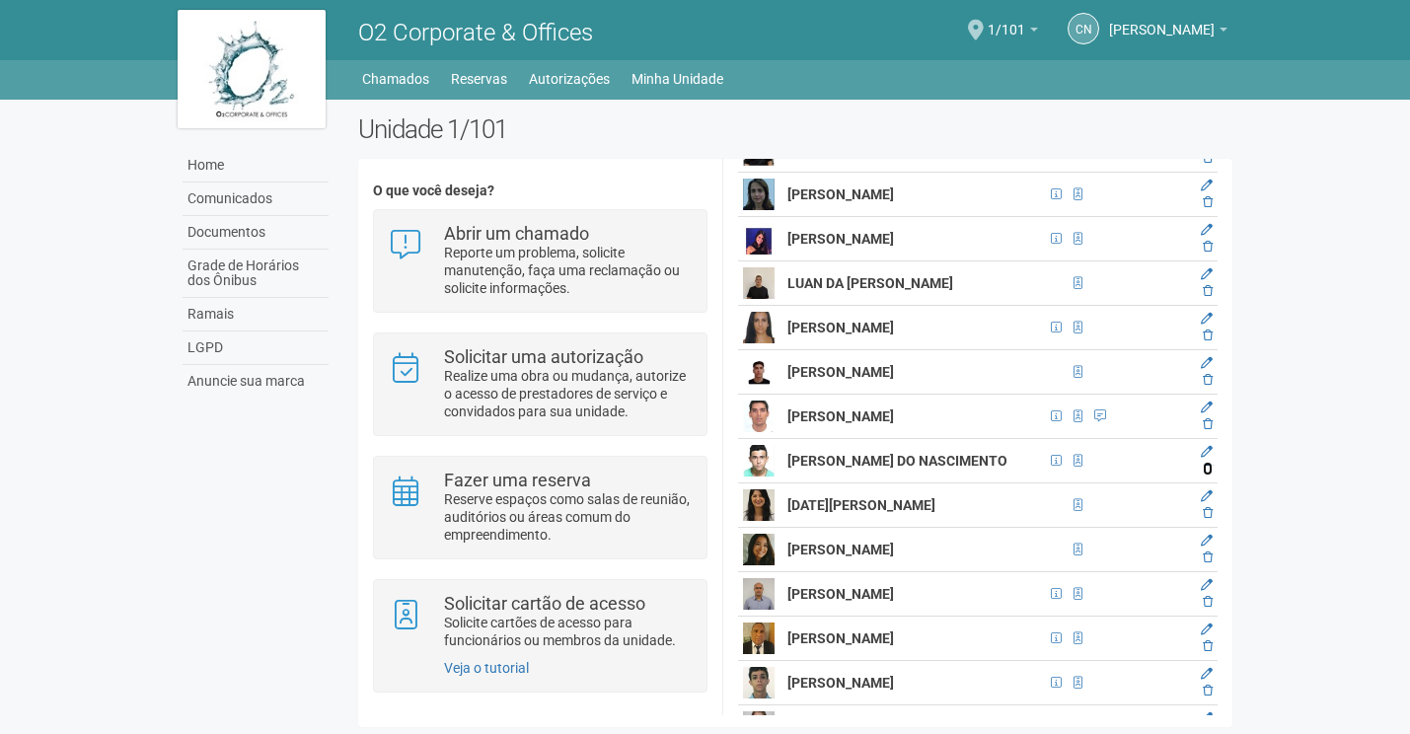
click at [1209, 474] on icon at bounding box center [1207, 469] width 10 height 12
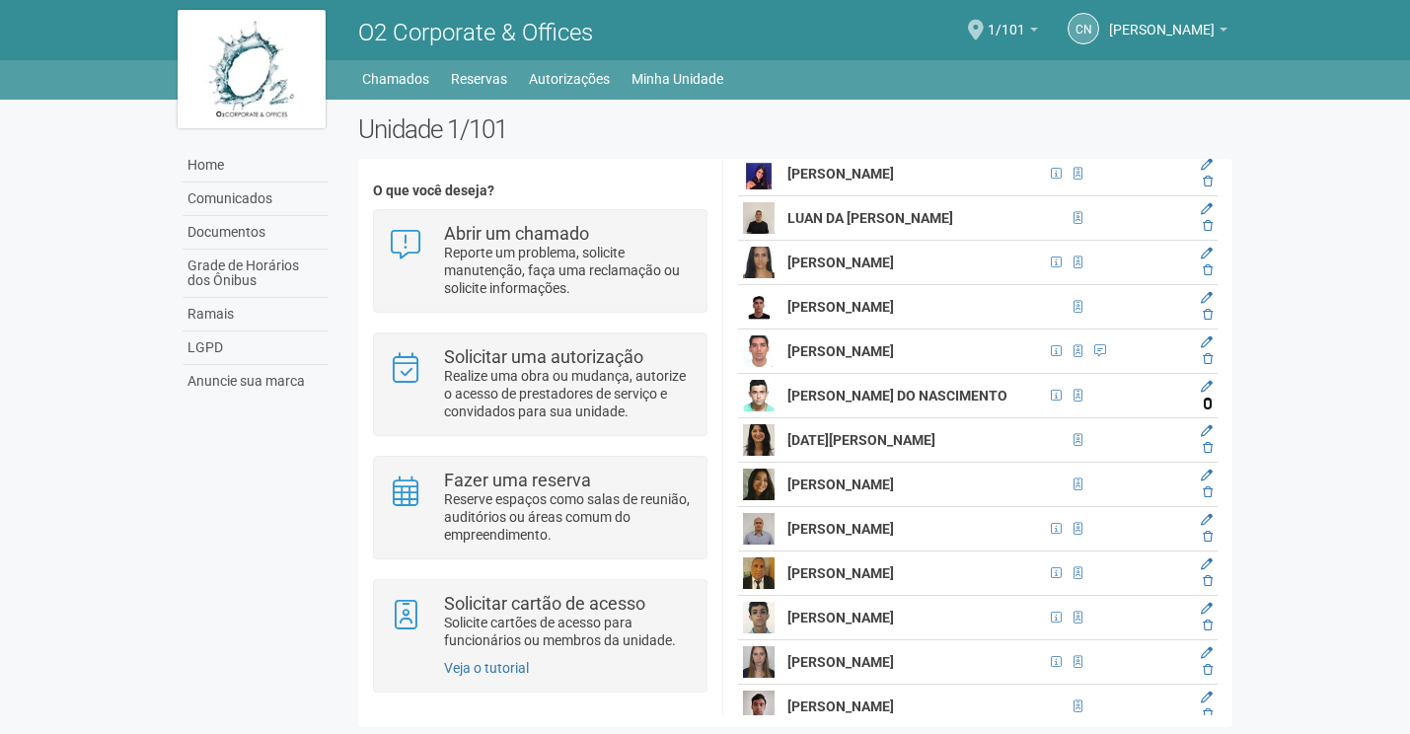
scroll to position [7561, 0]
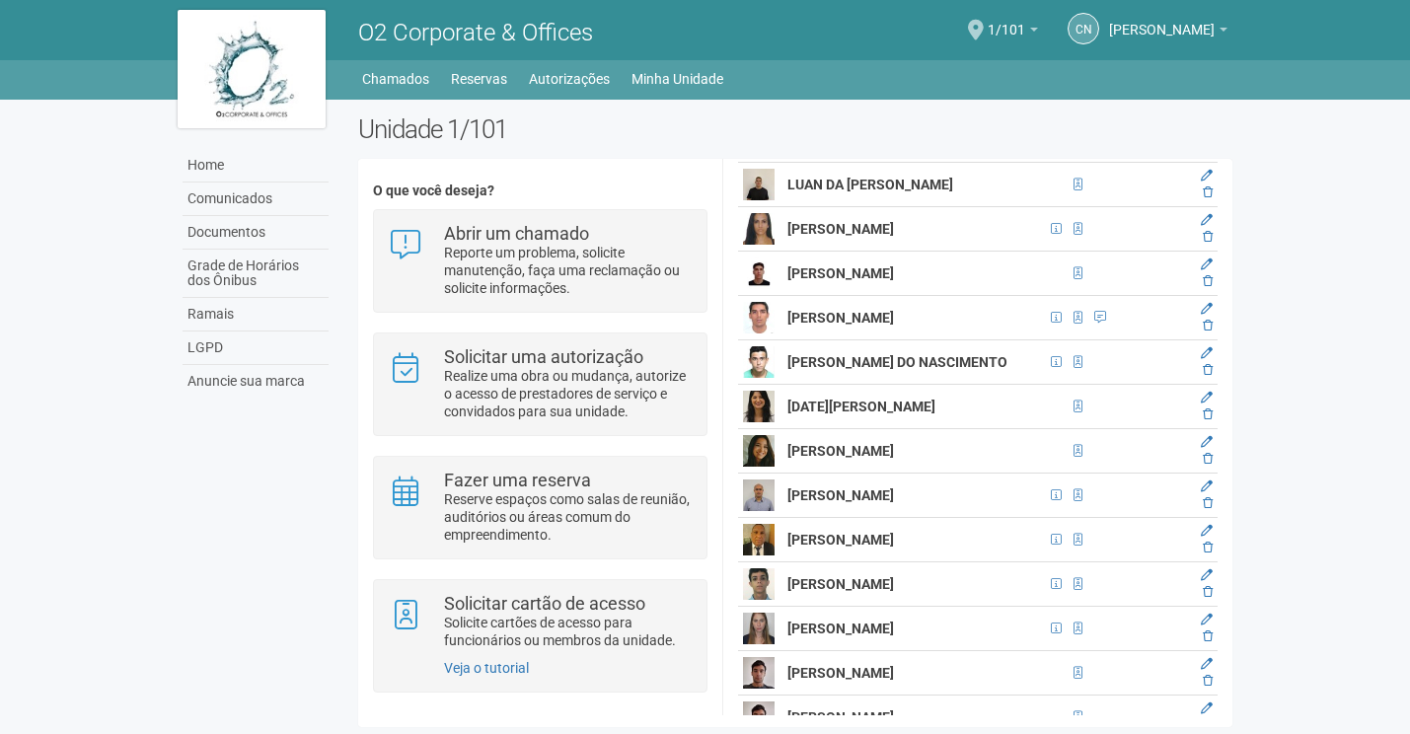
drag, startPoint x: 984, startPoint y: 500, endPoint x: 786, endPoint y: 505, distance: 198.3
click at [786, 473] on td "[PERSON_NAME]" at bounding box center [913, 451] width 262 height 44
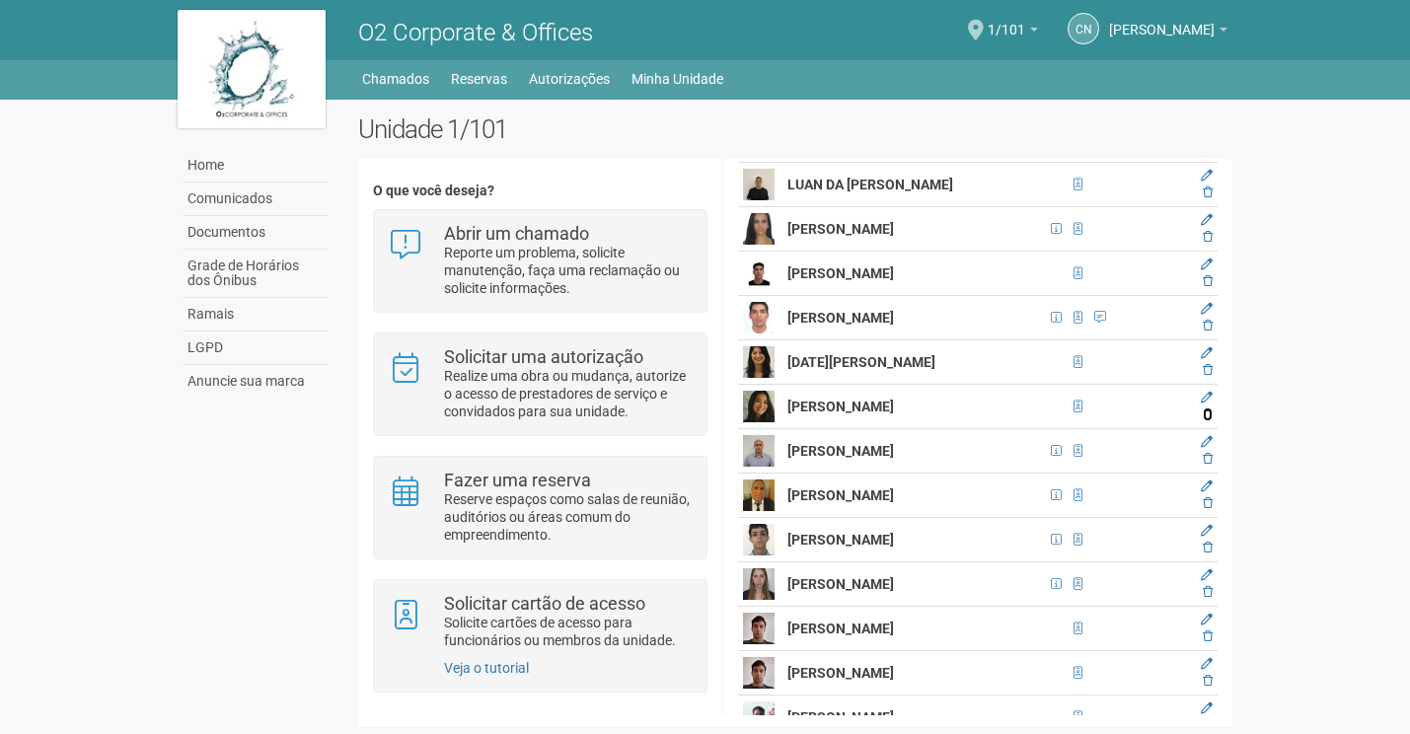
drag, startPoint x: 1206, startPoint y: 458, endPoint x: 773, endPoint y: 52, distance: 593.2
click at [1206, 420] on icon at bounding box center [1207, 414] width 10 height 12
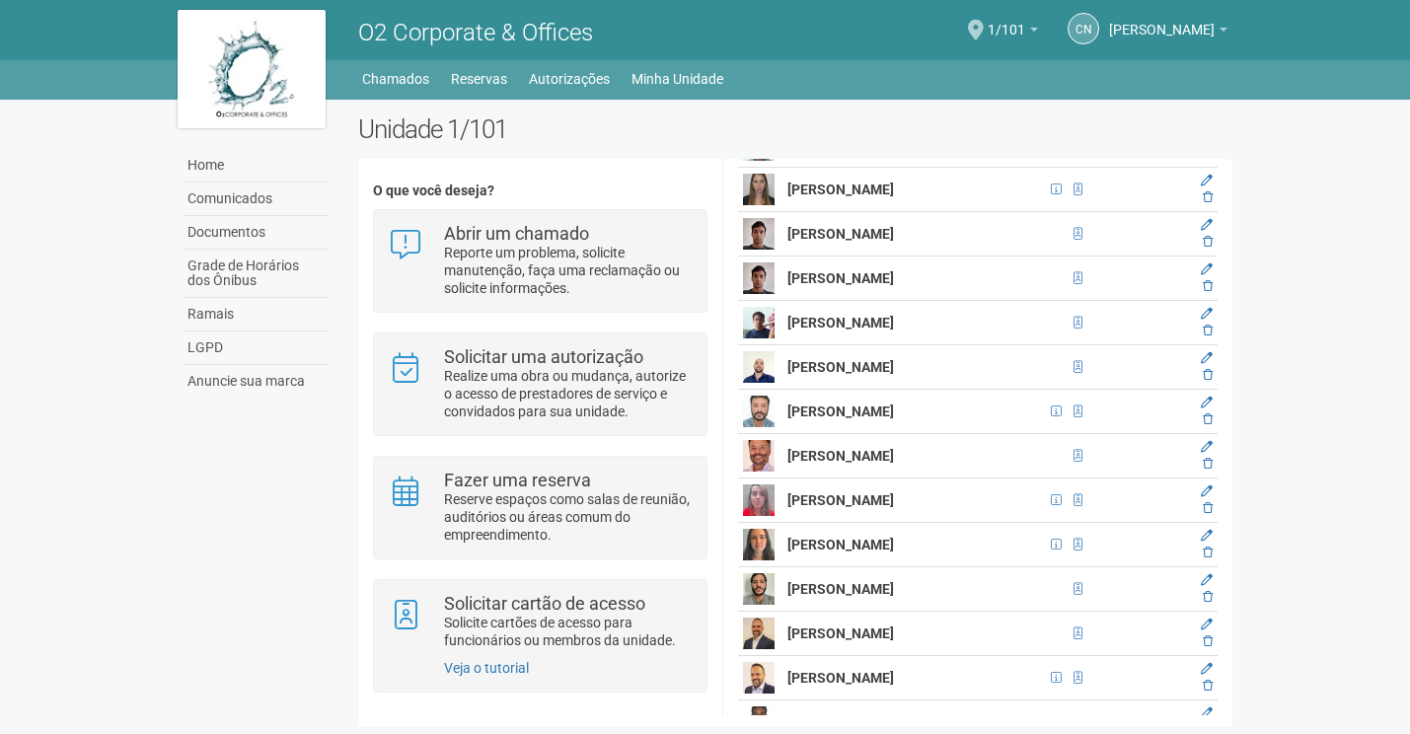
scroll to position [7955, 0]
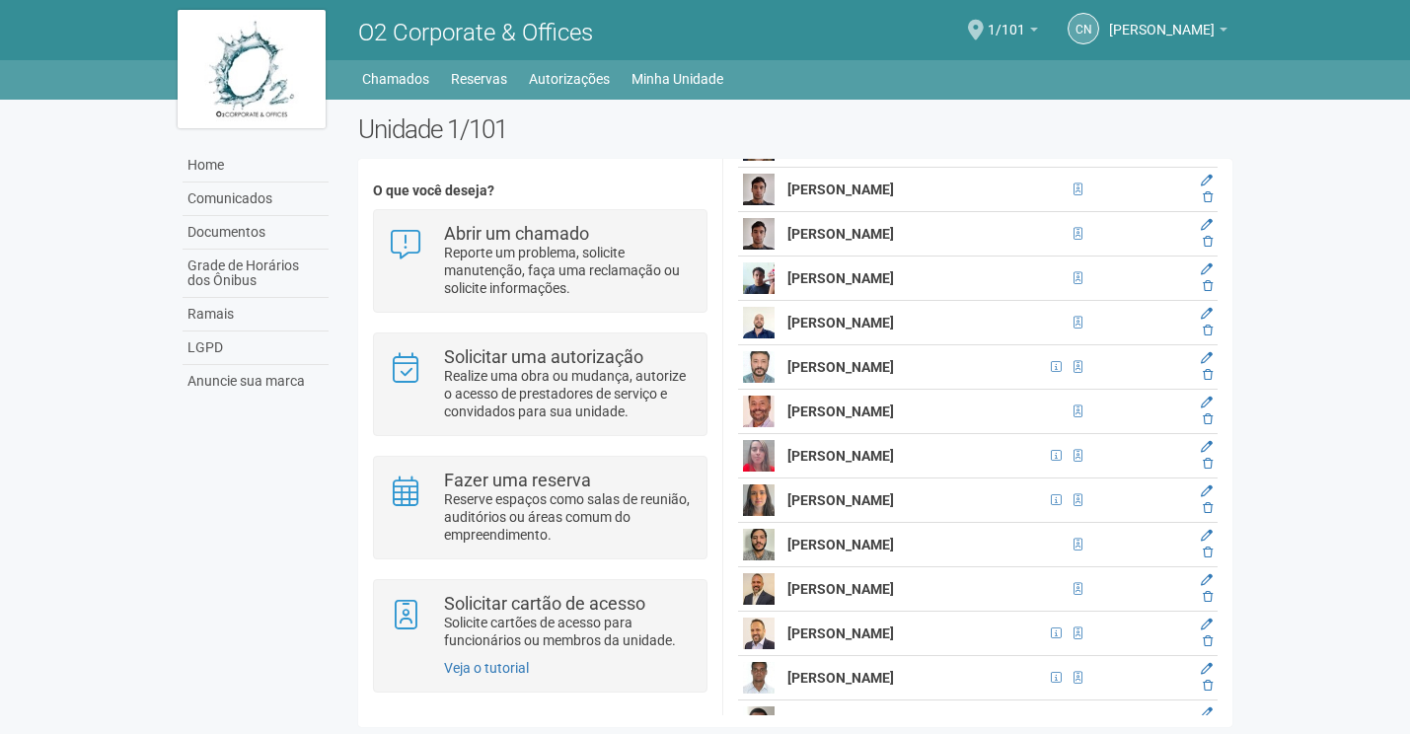
drag, startPoint x: 1004, startPoint y: 377, endPoint x: 787, endPoint y: 389, distance: 217.3
click at [787, 345] on td "[PERSON_NAME]" at bounding box center [913, 323] width 262 height 44
click at [1203, 336] on icon at bounding box center [1207, 331] width 10 height 12
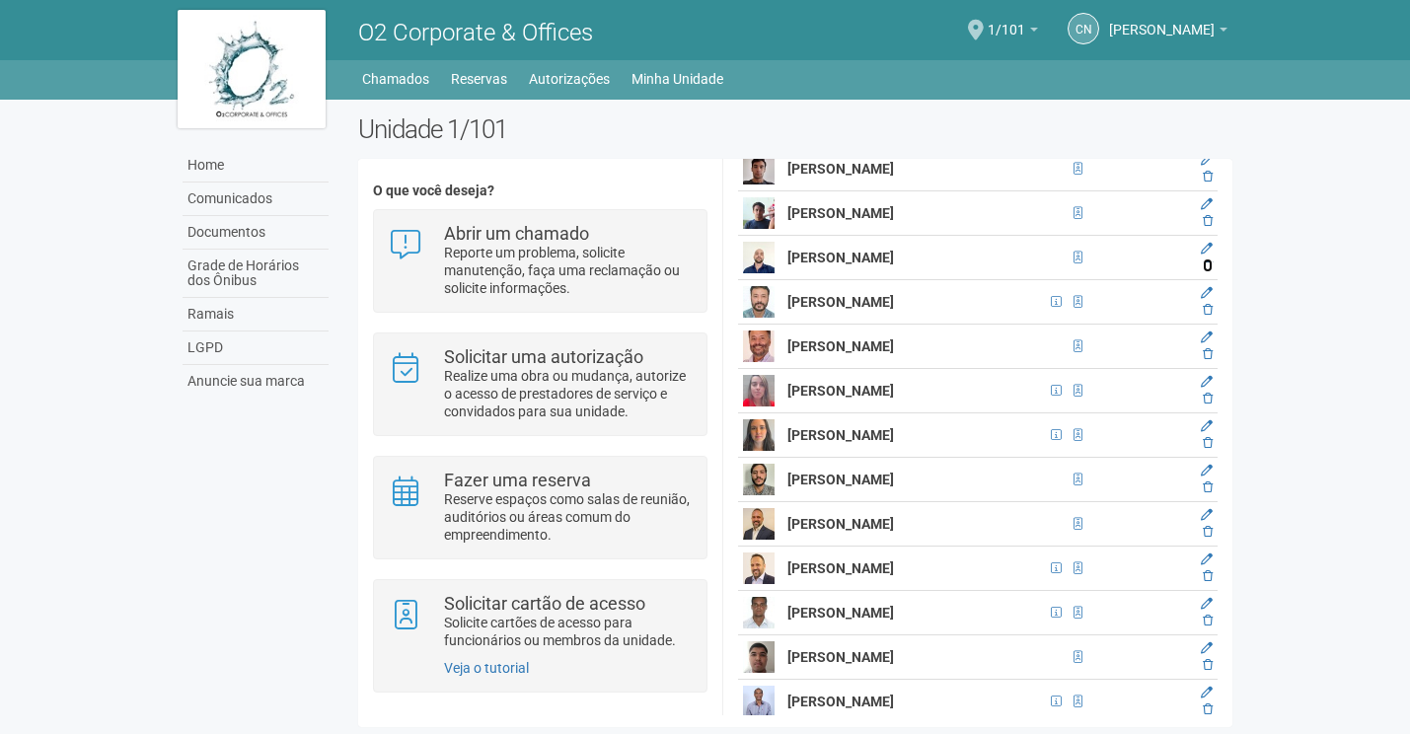
scroll to position [8054, 0]
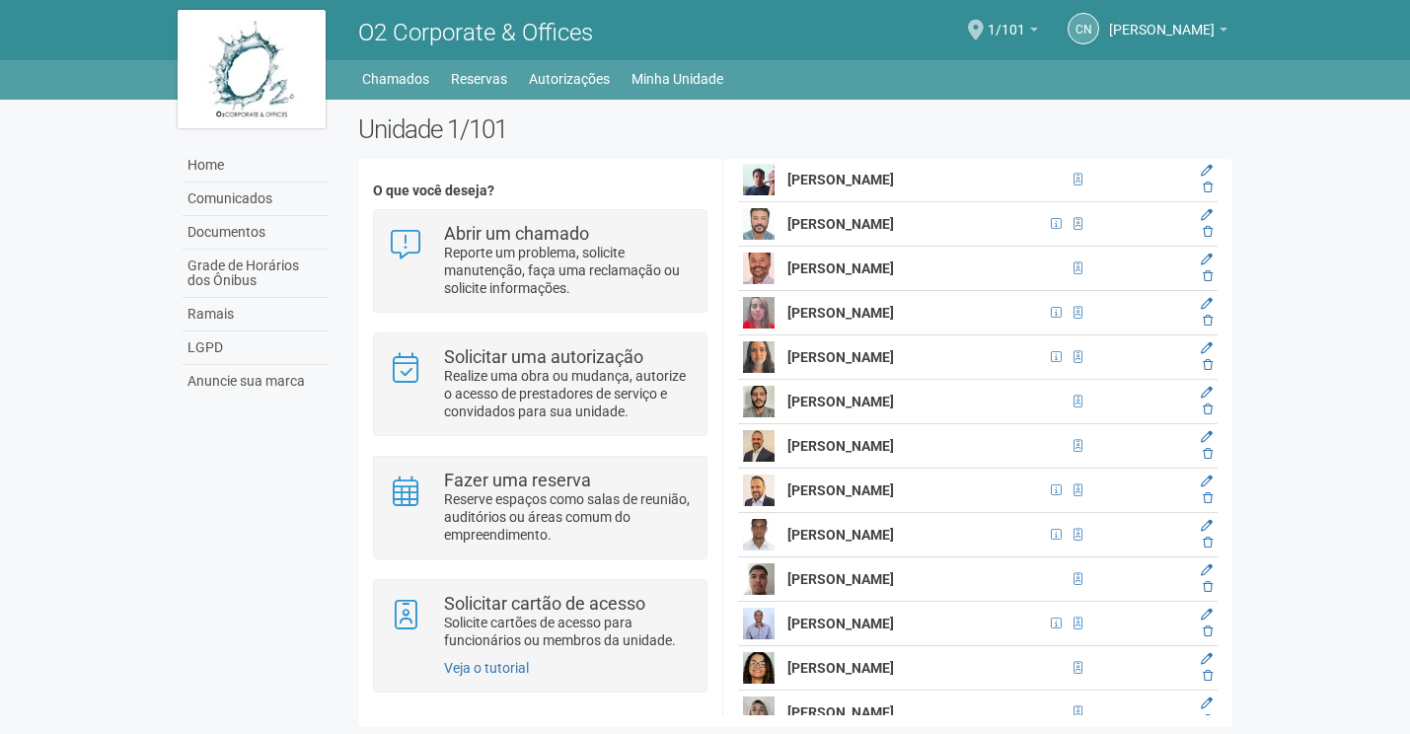
drag, startPoint x: 882, startPoint y: 510, endPoint x: 791, endPoint y: 449, distance: 109.4
click at [791, 424] on td "[PERSON_NAME]" at bounding box center [913, 402] width 262 height 44
click at [1204, 415] on icon at bounding box center [1207, 409] width 10 height 12
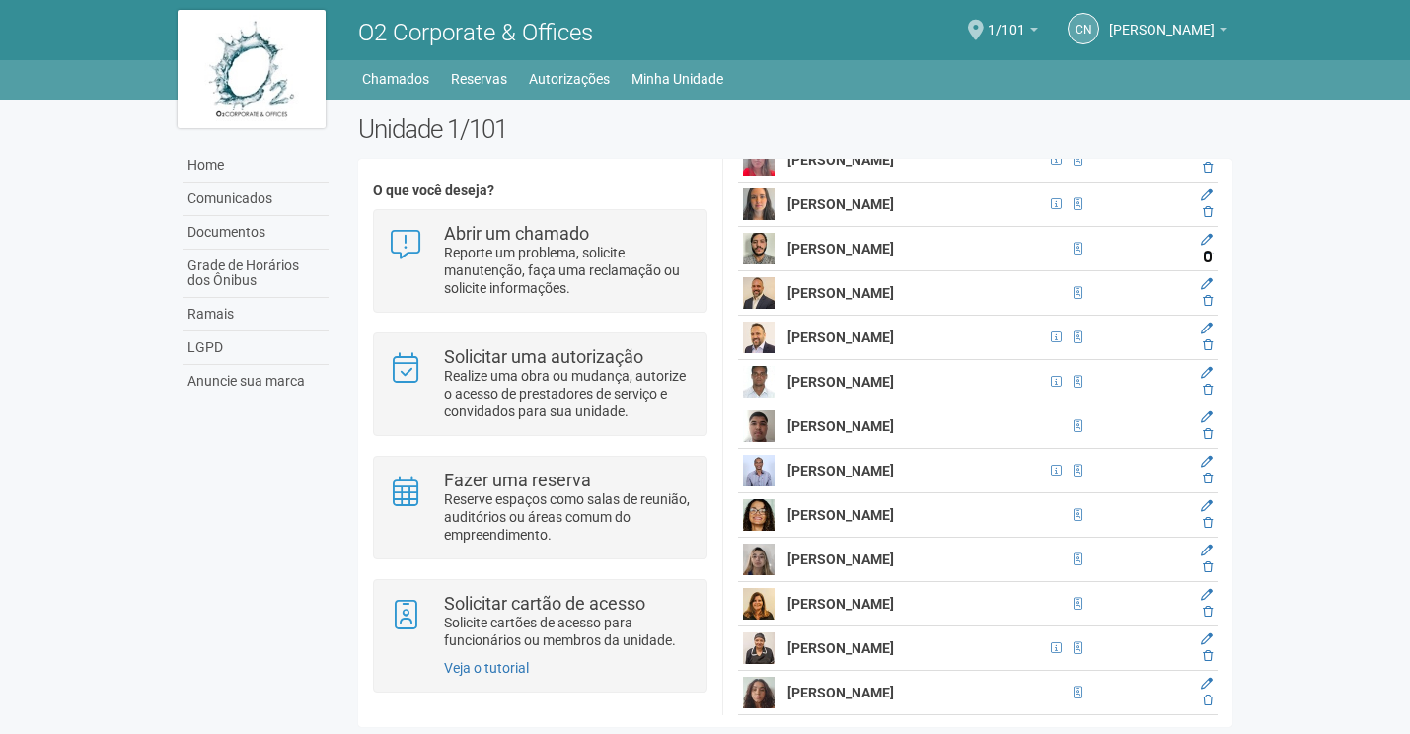
scroll to position [8251, 0]
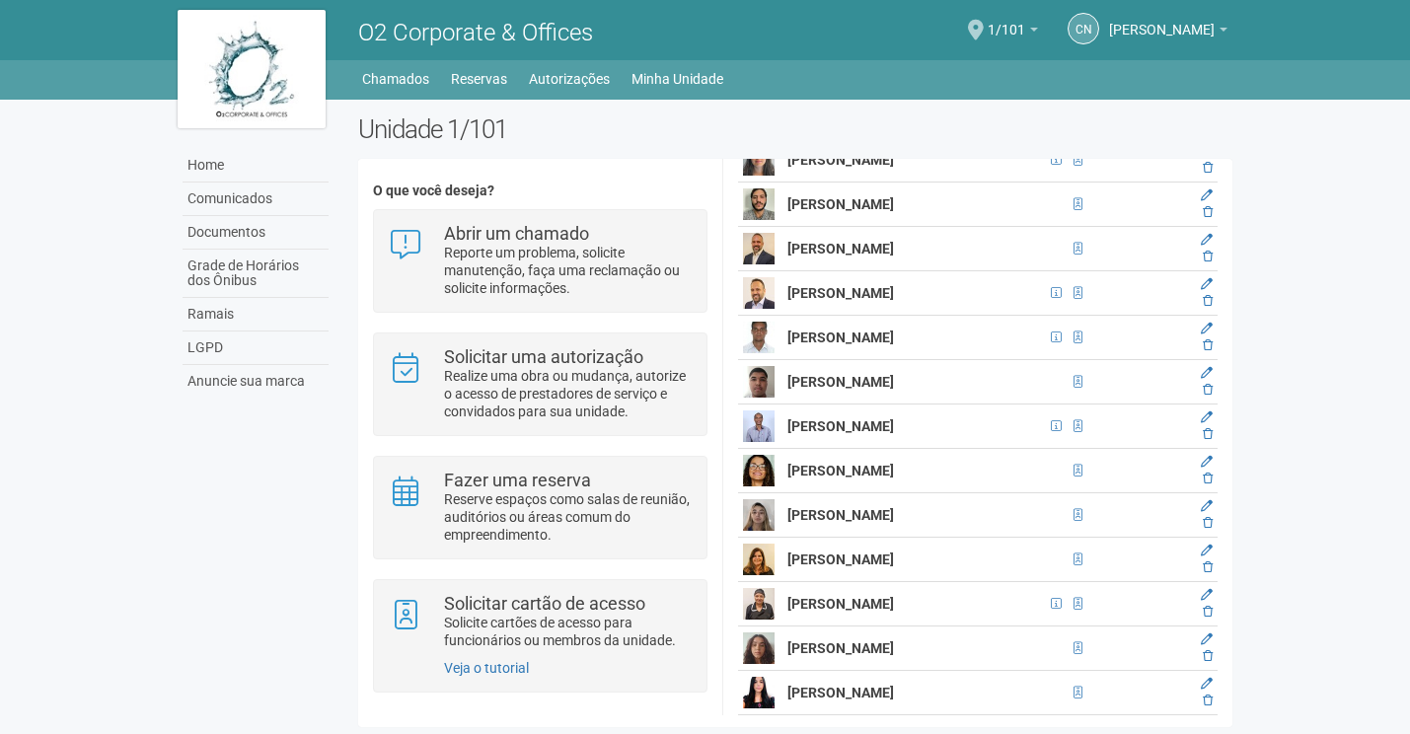
drag, startPoint x: 791, startPoint y: 429, endPoint x: 858, endPoint y: 453, distance: 71.1
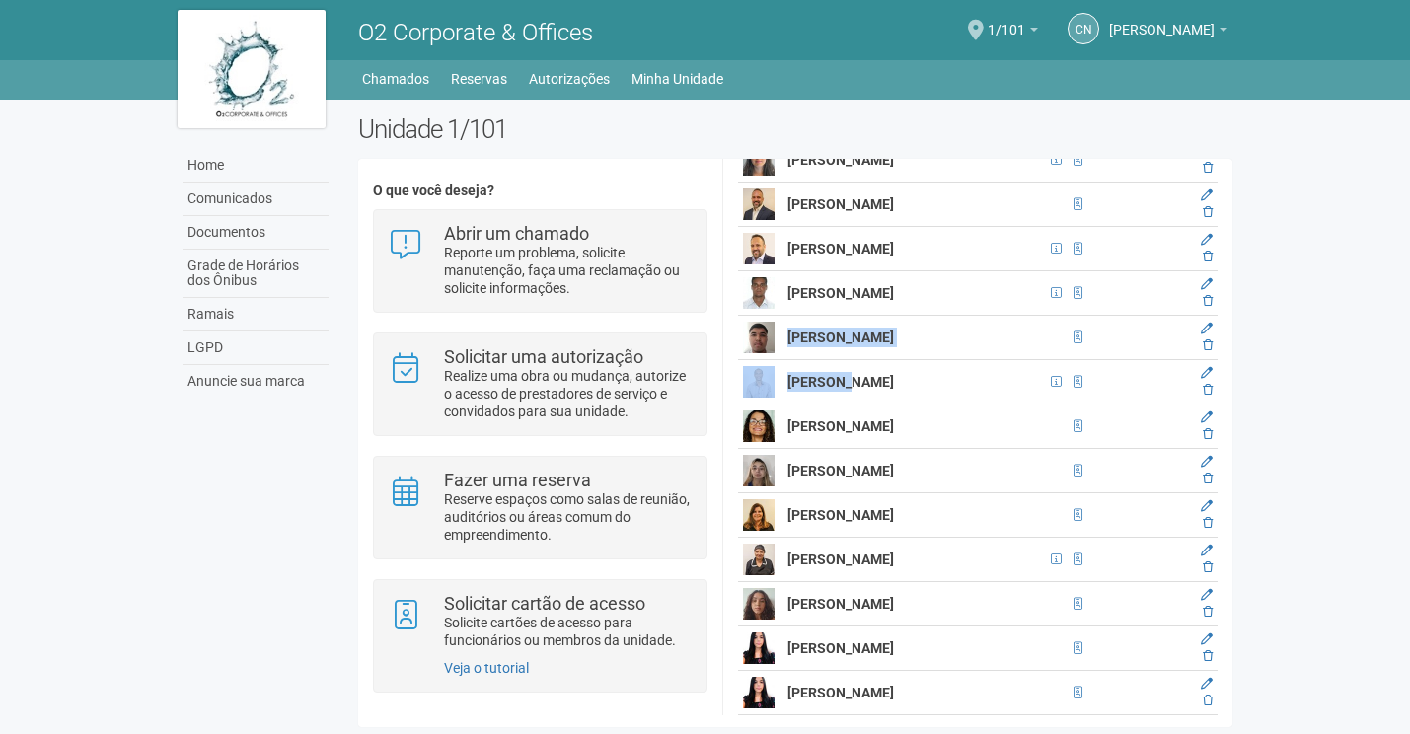
click at [907, 360] on td "[PERSON_NAME]" at bounding box center [913, 338] width 262 height 44
drag, startPoint x: 788, startPoint y: 384, endPoint x: 848, endPoint y: 402, distance: 63.0
click at [848, 360] on td "[PERSON_NAME]" at bounding box center [913, 338] width 262 height 44
click at [1203, 351] on icon at bounding box center [1207, 345] width 10 height 12
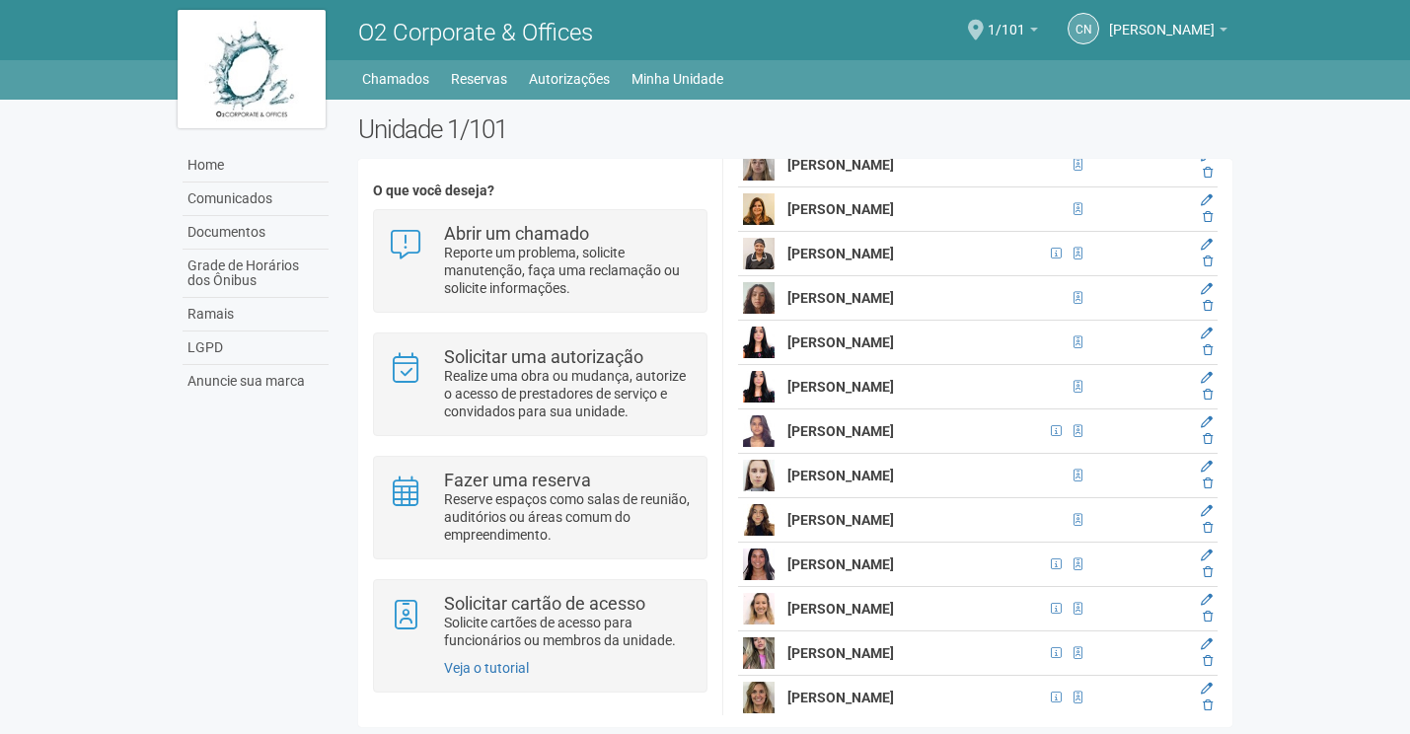
scroll to position [8547, 0]
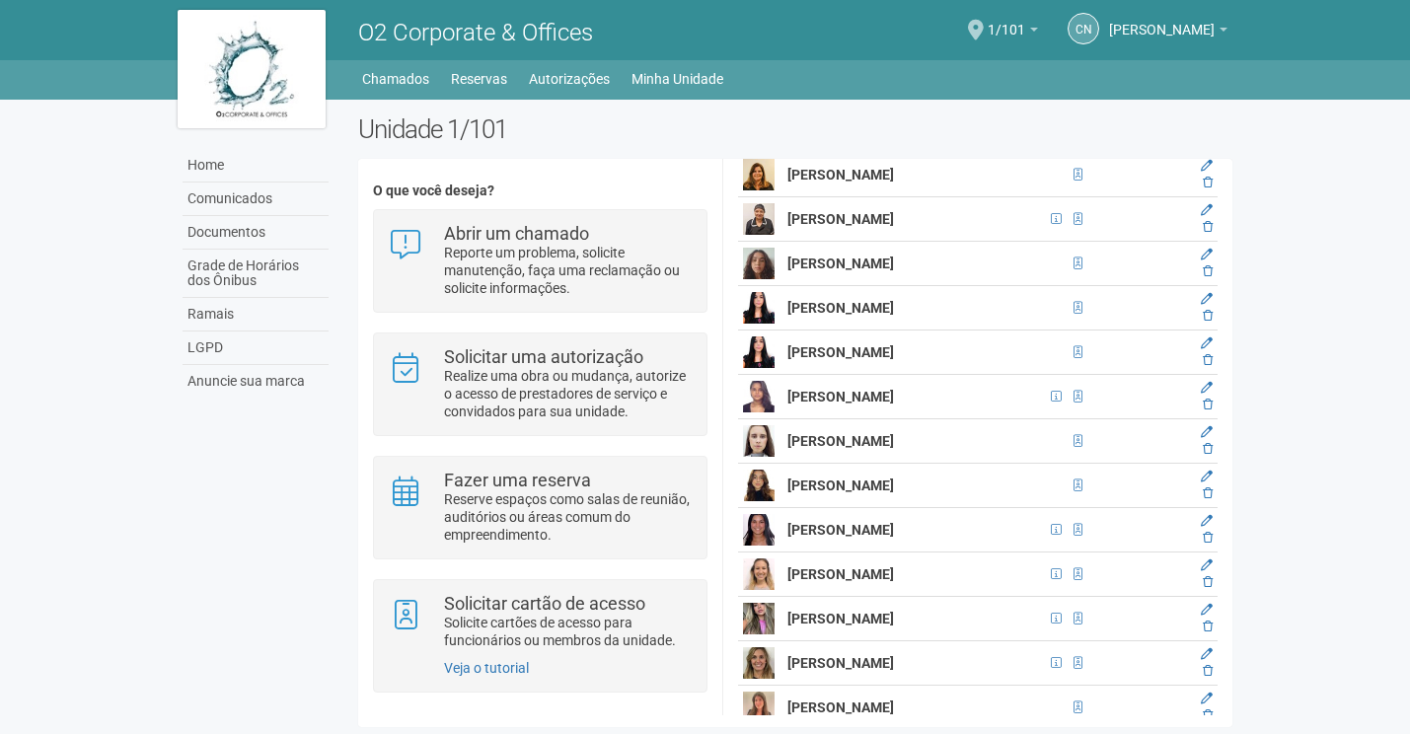
drag, startPoint x: 785, startPoint y: 499, endPoint x: 847, endPoint y: 518, distance: 64.9
click at [847, 464] on td "[PERSON_NAME]" at bounding box center [913, 441] width 262 height 44
drag, startPoint x: 1208, startPoint y: 517, endPoint x: 780, endPoint y: 52, distance: 631.7
click at [1208, 455] on icon at bounding box center [1207, 449] width 10 height 12
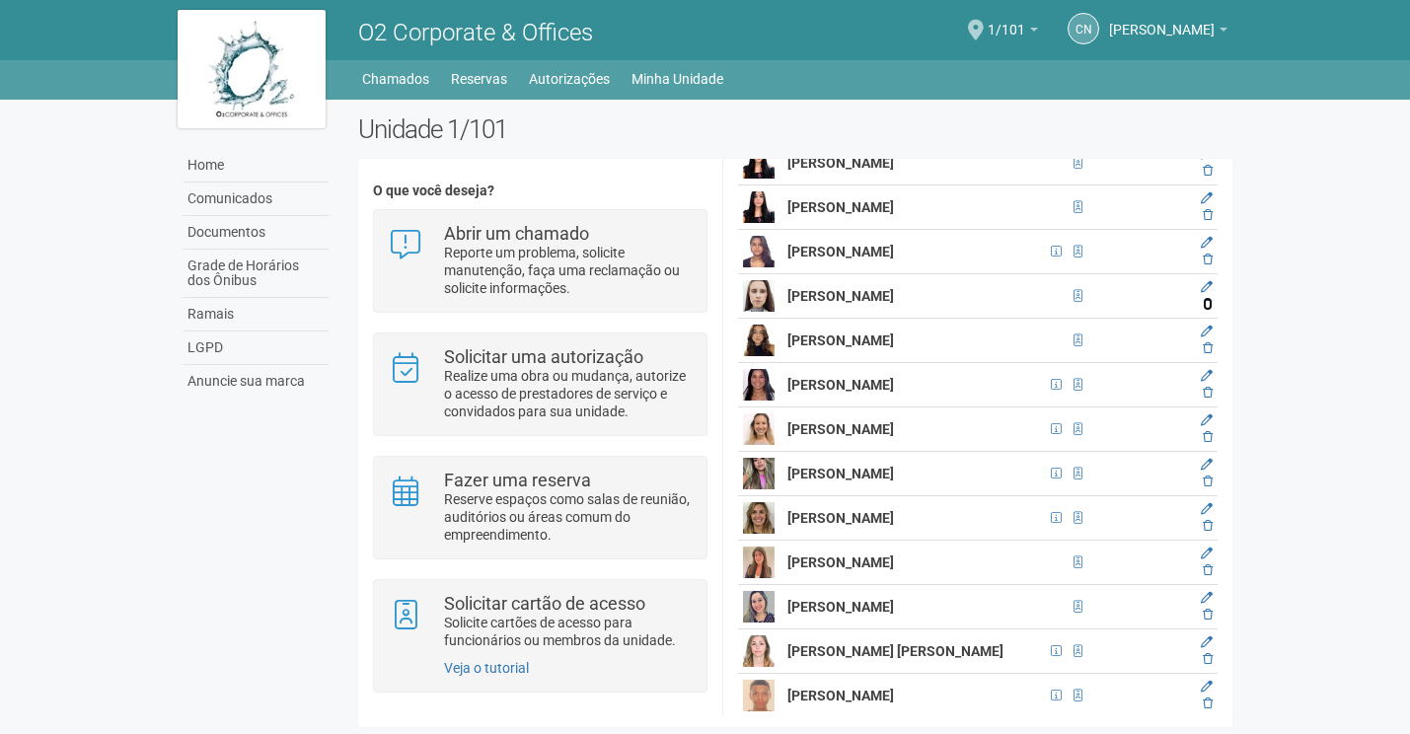
scroll to position [8744, 0]
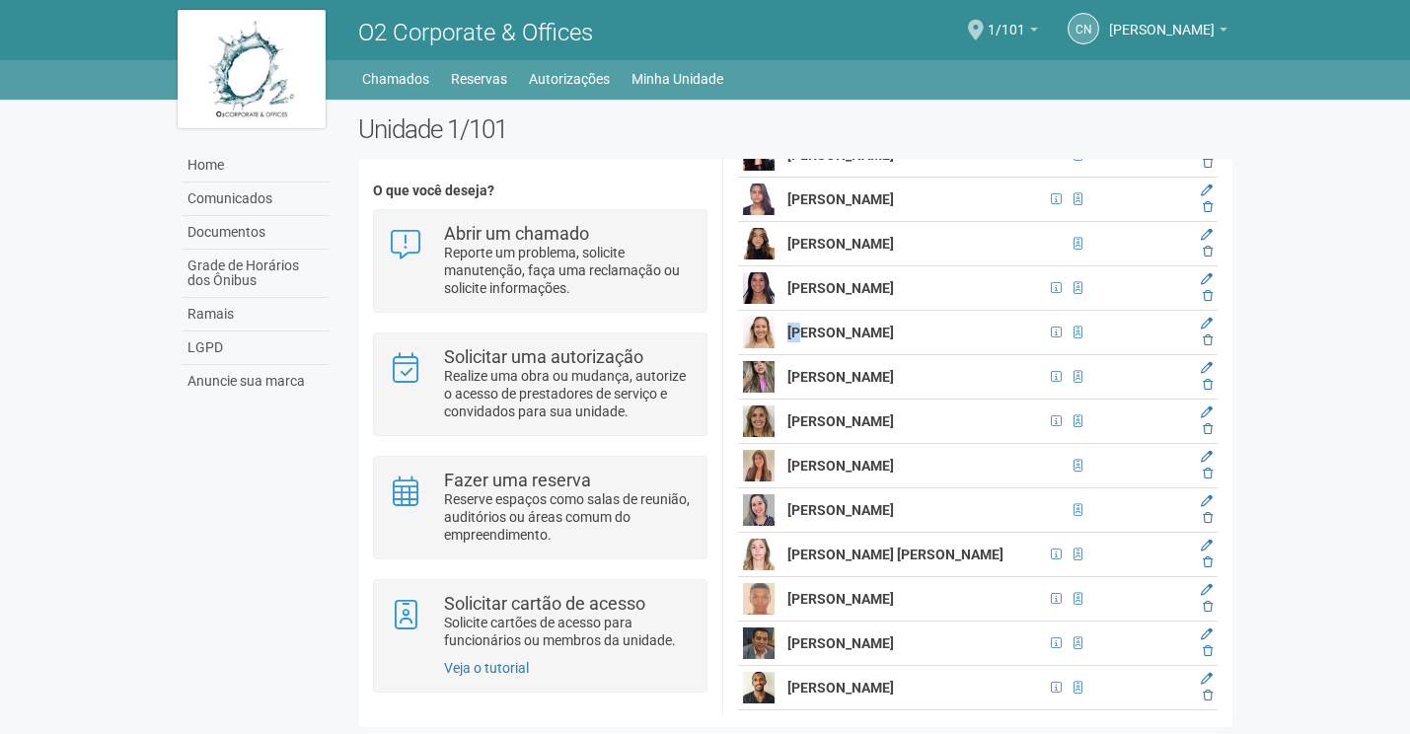
drag, startPoint x: 789, startPoint y: 402, endPoint x: 812, endPoint y: 398, distance: 23.2
click at [812, 340] on strong "[PERSON_NAME]" at bounding box center [840, 333] width 107 height 16
drag, startPoint x: 812, startPoint y: 398, endPoint x: 971, endPoint y: 348, distance: 166.3
click at [894, 296] on strong "[PERSON_NAME]" at bounding box center [840, 288] width 107 height 16
click at [1202, 302] on icon at bounding box center [1207, 296] width 10 height 12
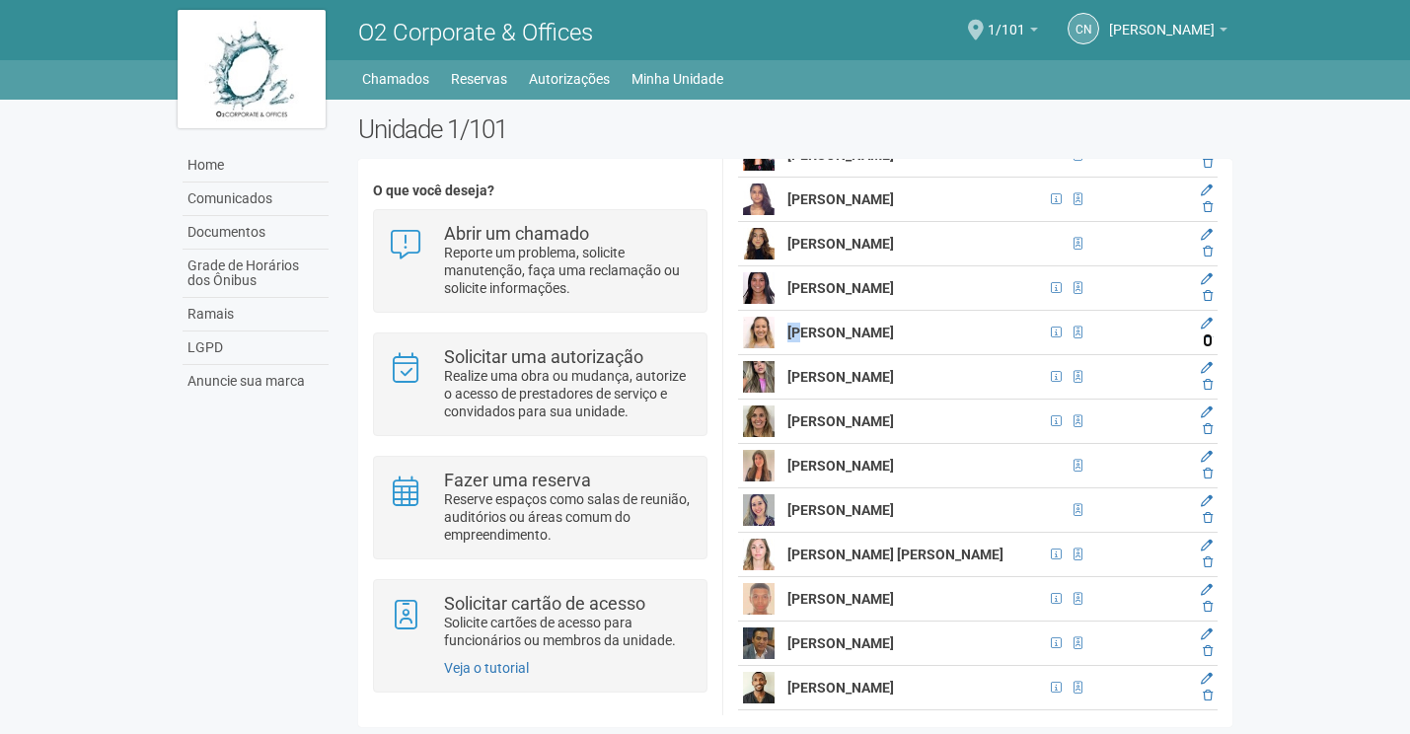
click at [1202, 346] on icon at bounding box center [1207, 340] width 10 height 12
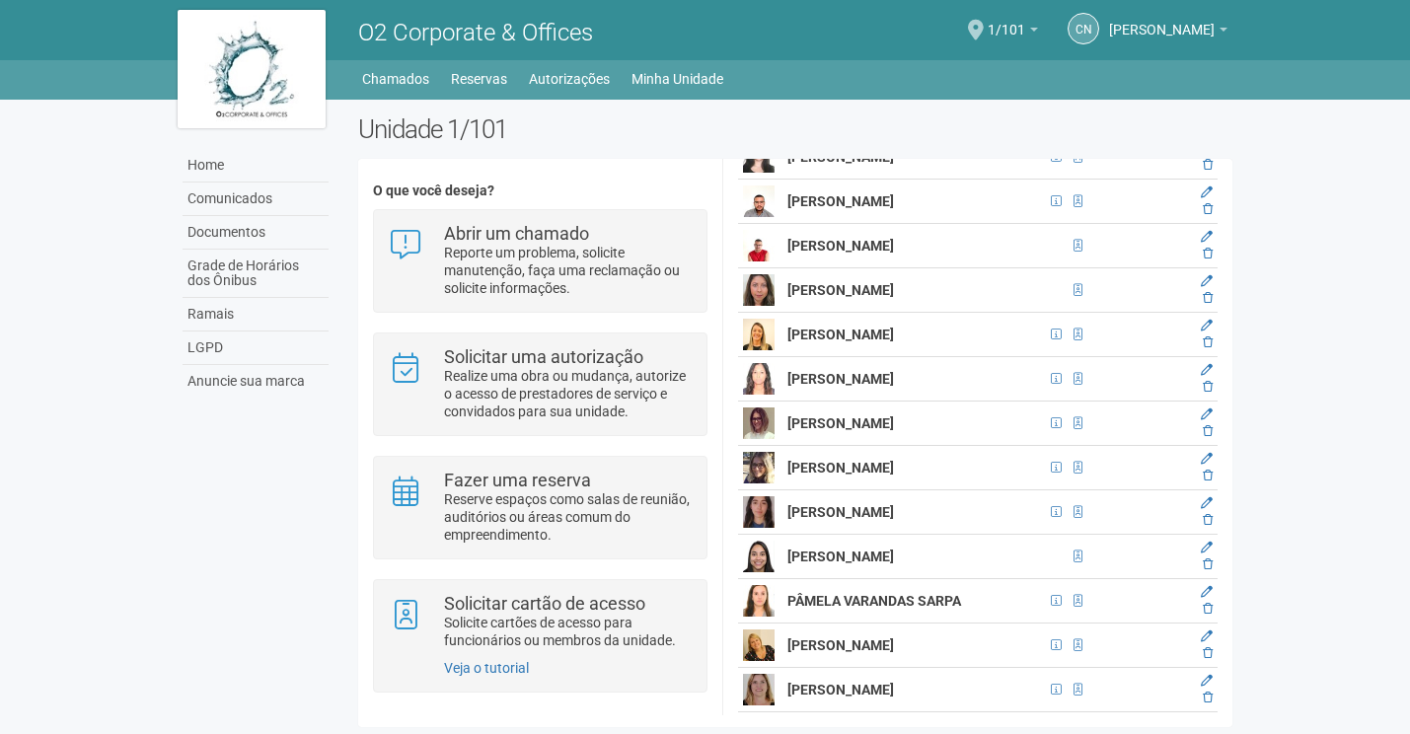
scroll to position [9632, 0]
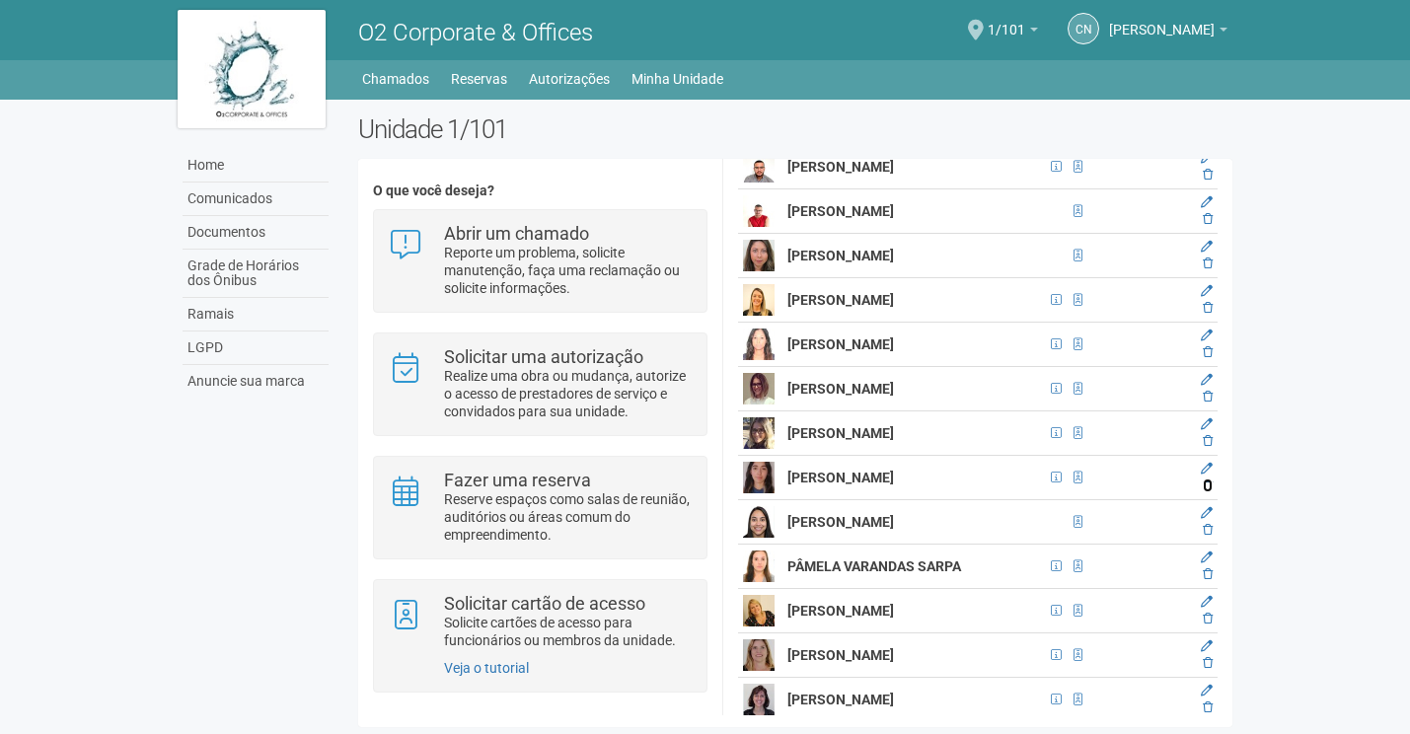
click at [1207, 491] on icon at bounding box center [1207, 485] width 10 height 12
drag, startPoint x: 953, startPoint y: 553, endPoint x: 790, endPoint y: 551, distance: 162.8
click at [790, 485] on strong "[PERSON_NAME]" at bounding box center [840, 478] width 107 height 16
drag, startPoint x: 1202, startPoint y: 561, endPoint x: 797, endPoint y: 50, distance: 652.2
click at [1202, 491] on icon at bounding box center [1207, 485] width 10 height 12
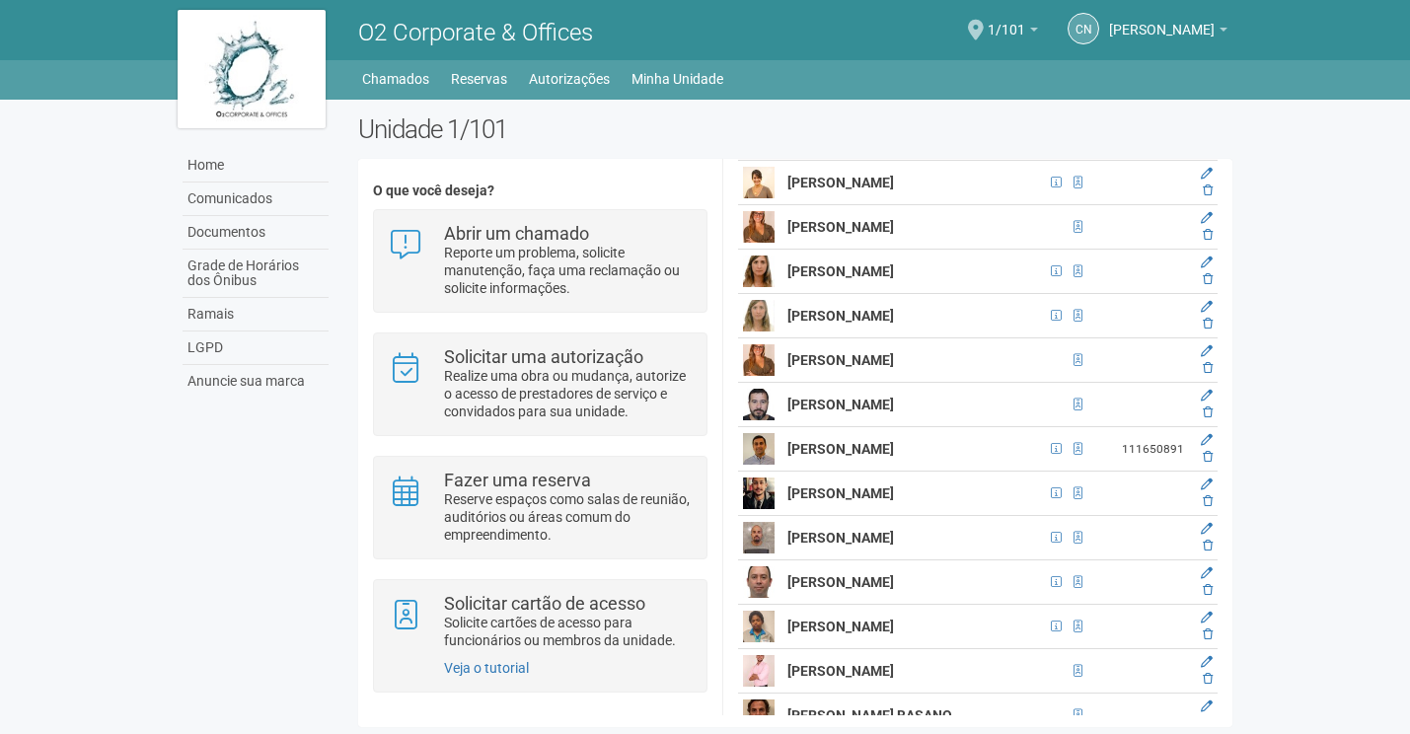
scroll to position [10968, 0]
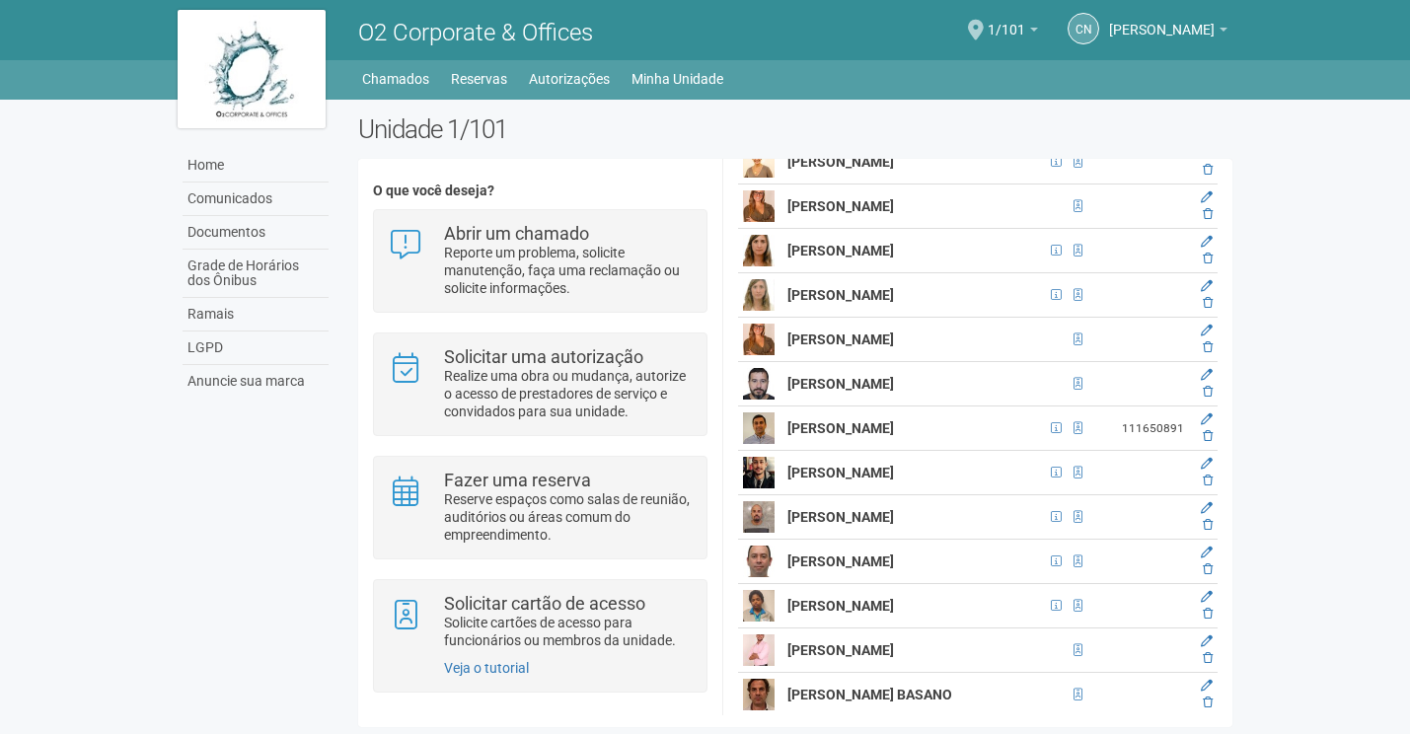
drag, startPoint x: 792, startPoint y: 491, endPoint x: 994, endPoint y: 502, distance: 202.5
click at [994, 406] on td "[PERSON_NAME]" at bounding box center [913, 384] width 262 height 44
drag, startPoint x: 994, startPoint y: 502, endPoint x: 965, endPoint y: 490, distance: 31.9
click at [965, 406] on td "[PERSON_NAME]" at bounding box center [913, 384] width 262 height 44
drag, startPoint x: 964, startPoint y: 488, endPoint x: 786, endPoint y: 496, distance: 177.7
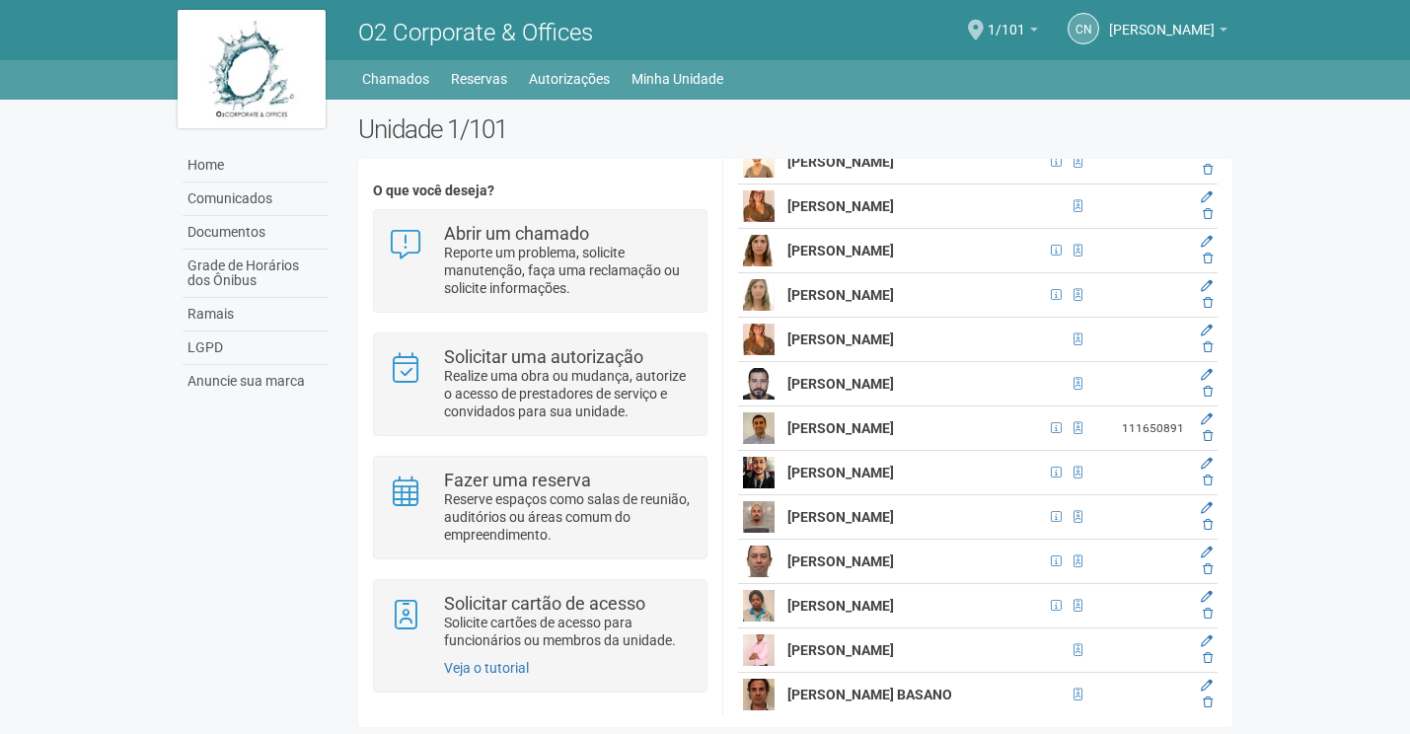
click at [786, 406] on td "[PERSON_NAME]" at bounding box center [913, 384] width 262 height 44
click at [1205, 398] on icon at bounding box center [1207, 392] width 10 height 12
